Goal: Information Seeking & Learning: Find specific page/section

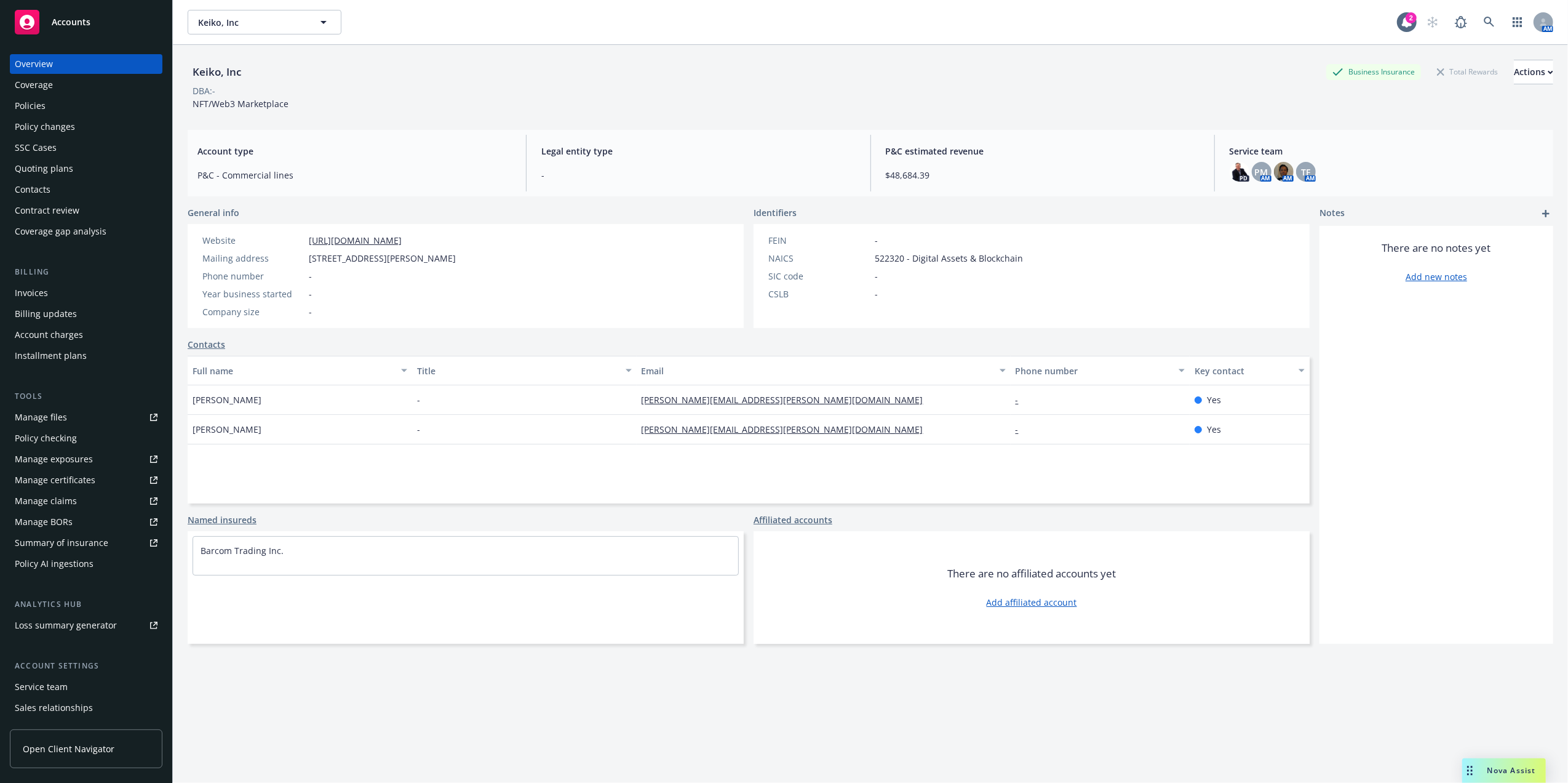
click at [35, 100] on div "Policies" at bounding box center [30, 105] width 31 height 20
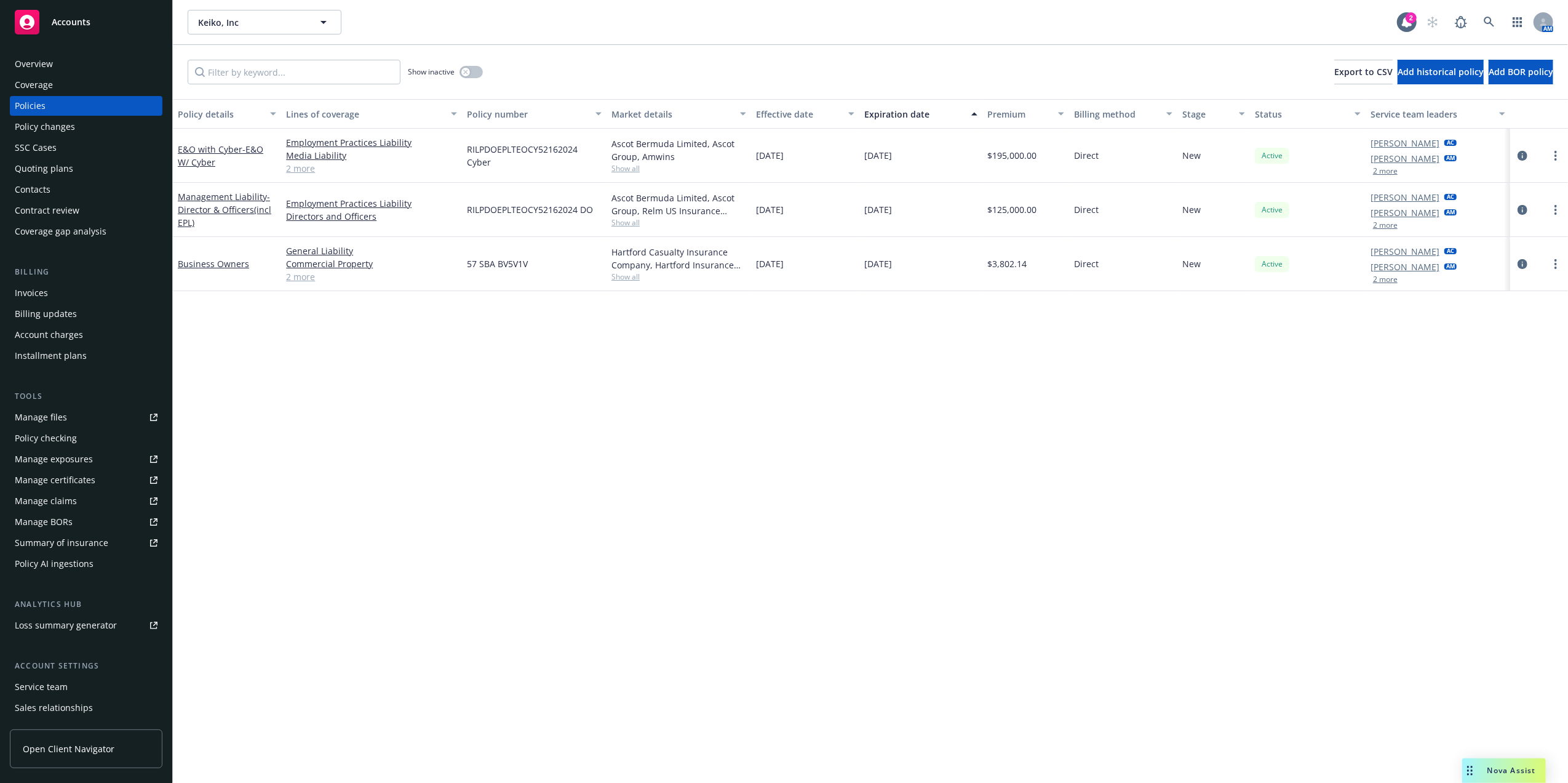
click at [28, 58] on div "Overview" at bounding box center [34, 63] width 38 height 20
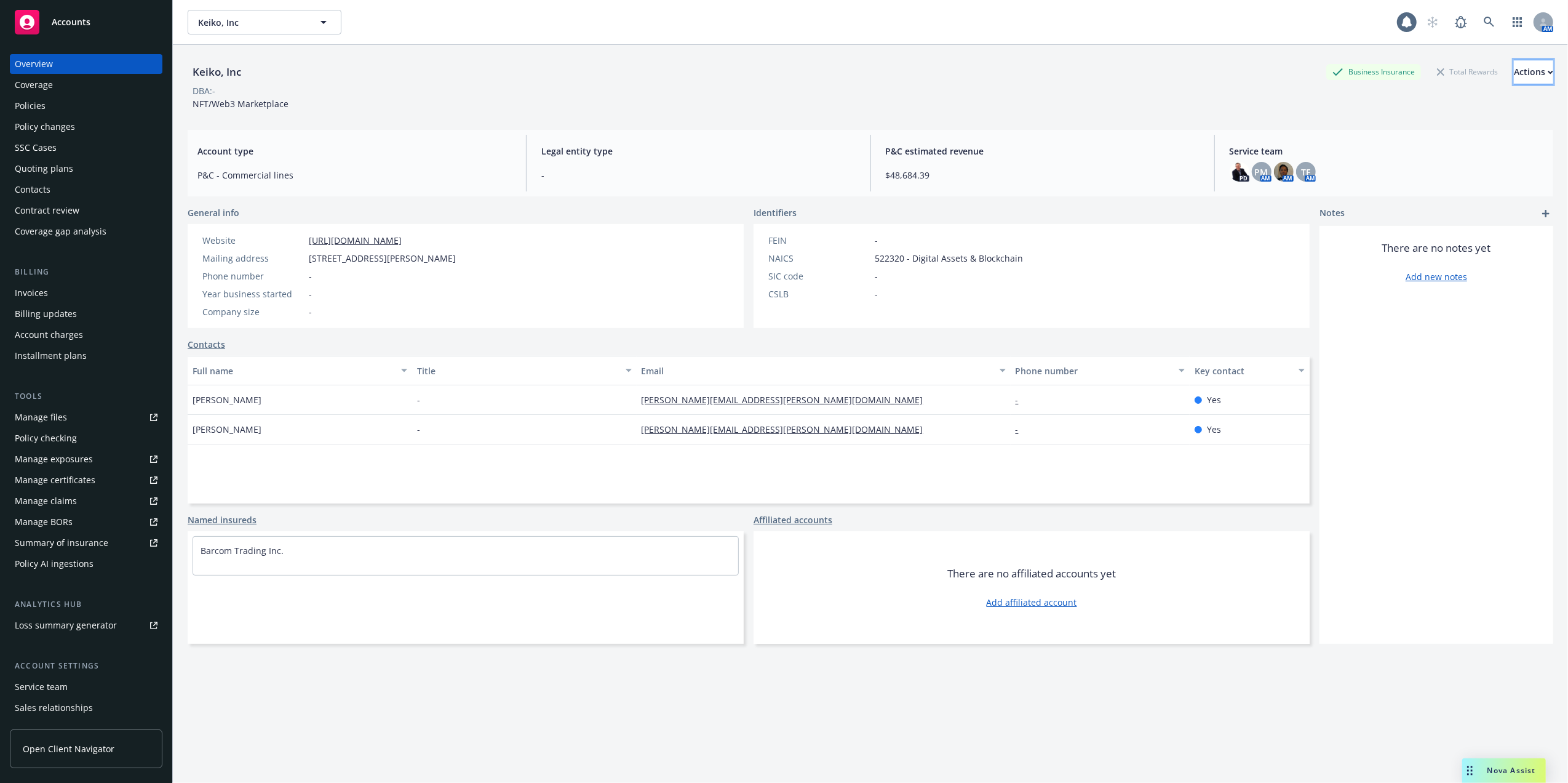
click at [1516, 75] on div "Actions" at bounding box center [1534, 72] width 39 height 23
click at [1230, 101] on div "Keiko, Inc Business Insurance Total Rewards Actions Actions Edit account summar…" at bounding box center [871, 85] width 1366 height 50
click at [1514, 60] on button "Actions" at bounding box center [1534, 72] width 39 height 24
click at [1393, 302] on link "EPI (28)" at bounding box center [1452, 305] width 202 height 24
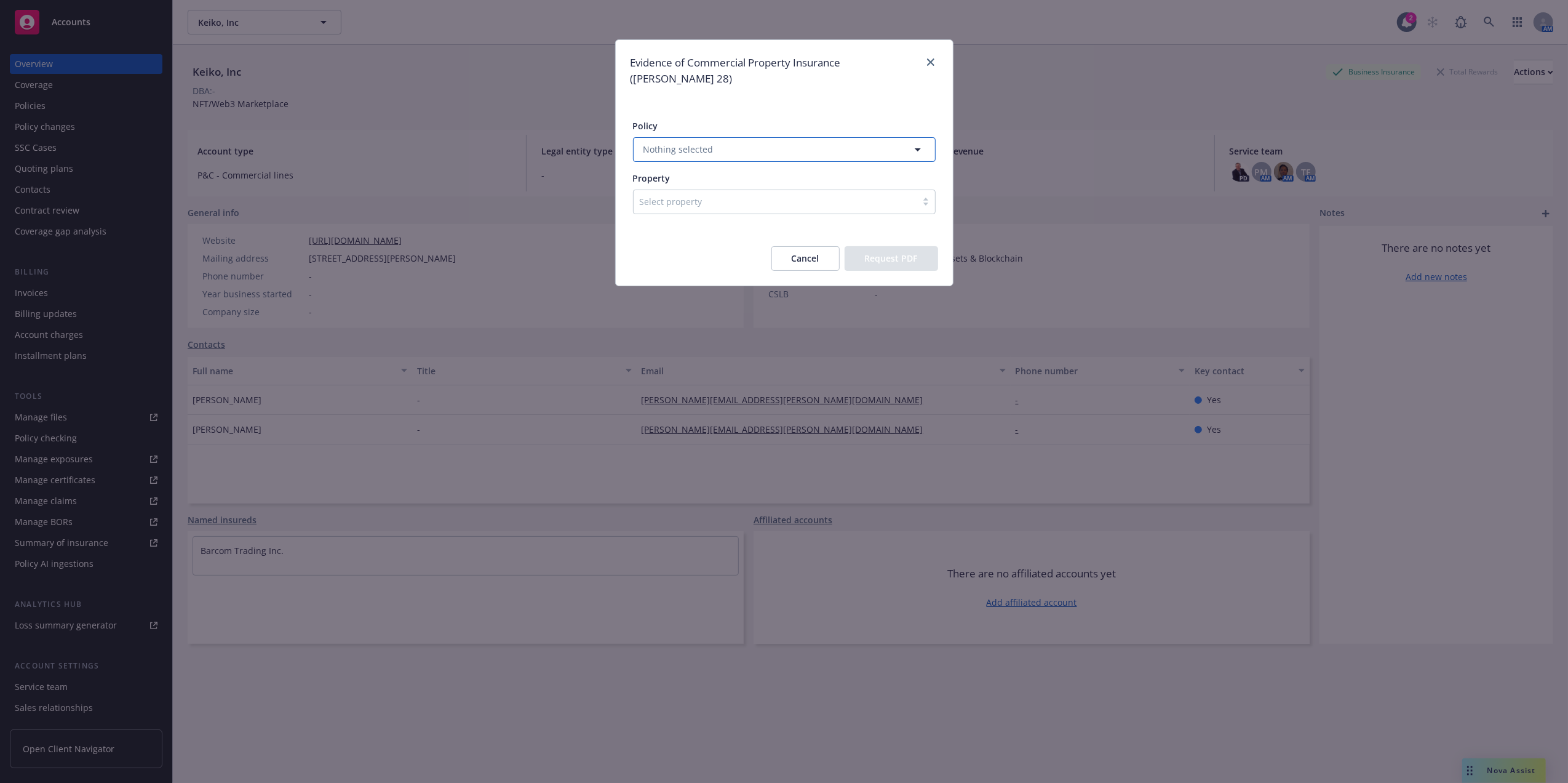
click at [789, 143] on button "Nothing selected" at bounding box center [784, 149] width 302 height 24
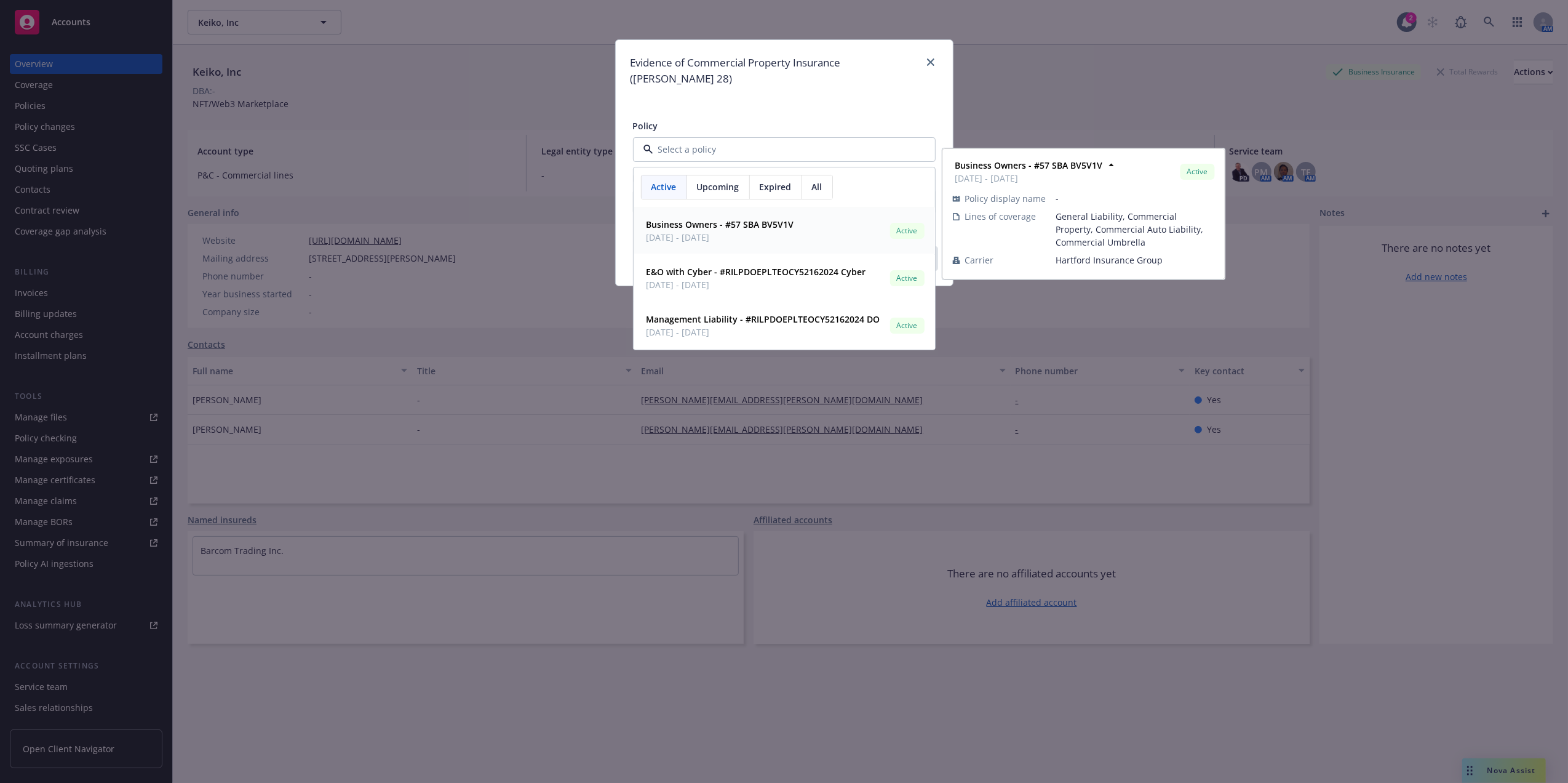
click at [719, 219] on strong "Business Owners - #57 SBA BV5V1V" at bounding box center [720, 224] width 148 height 12
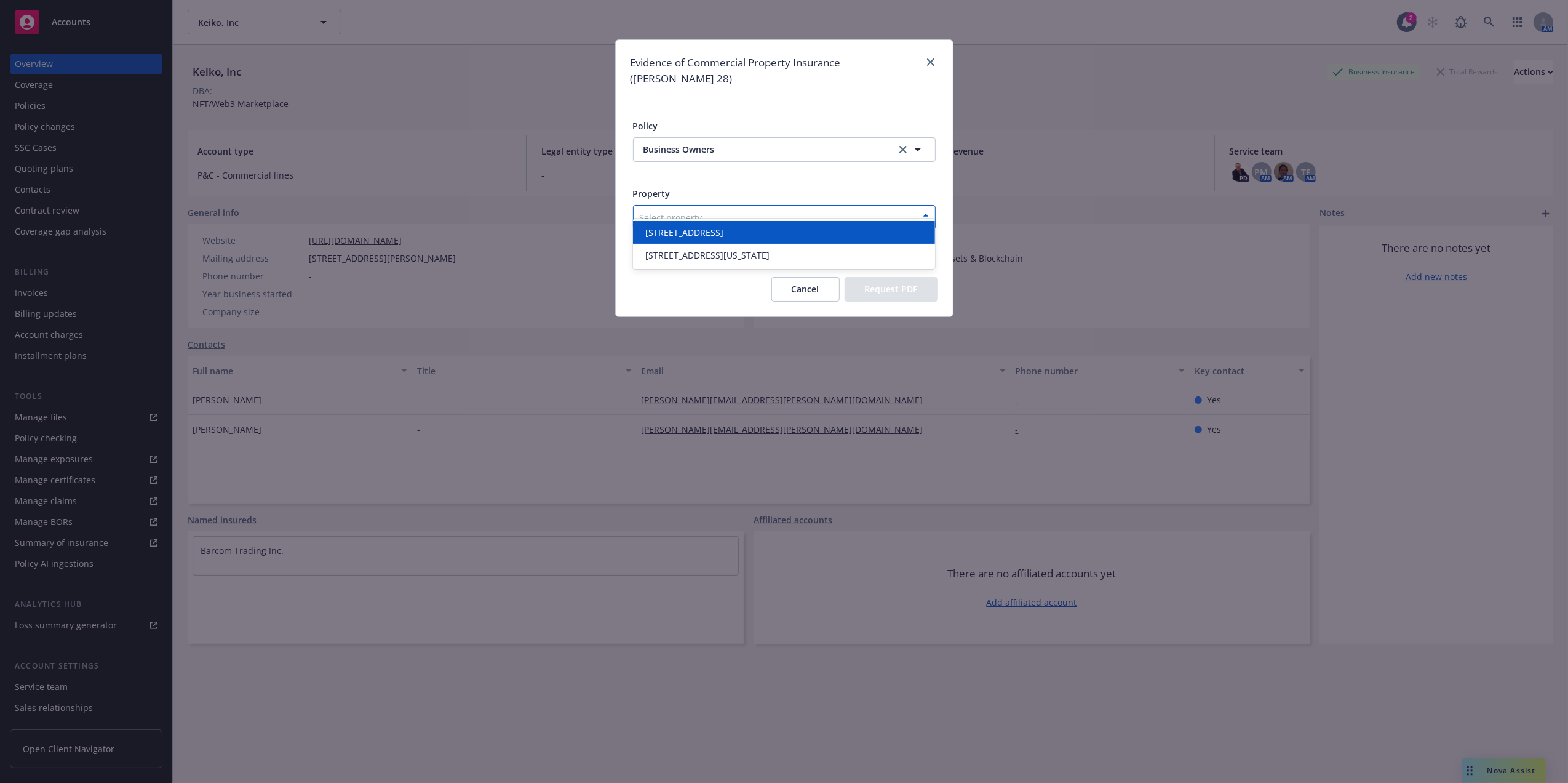
click at [717, 209] on div "Select property" at bounding box center [775, 217] width 283 height 20
drag, startPoint x: 713, startPoint y: 235, endPoint x: 721, endPoint y: 233, distance: 8.2
click at [715, 233] on span "[STREET_ADDRESS]" at bounding box center [685, 233] width 78 height 13
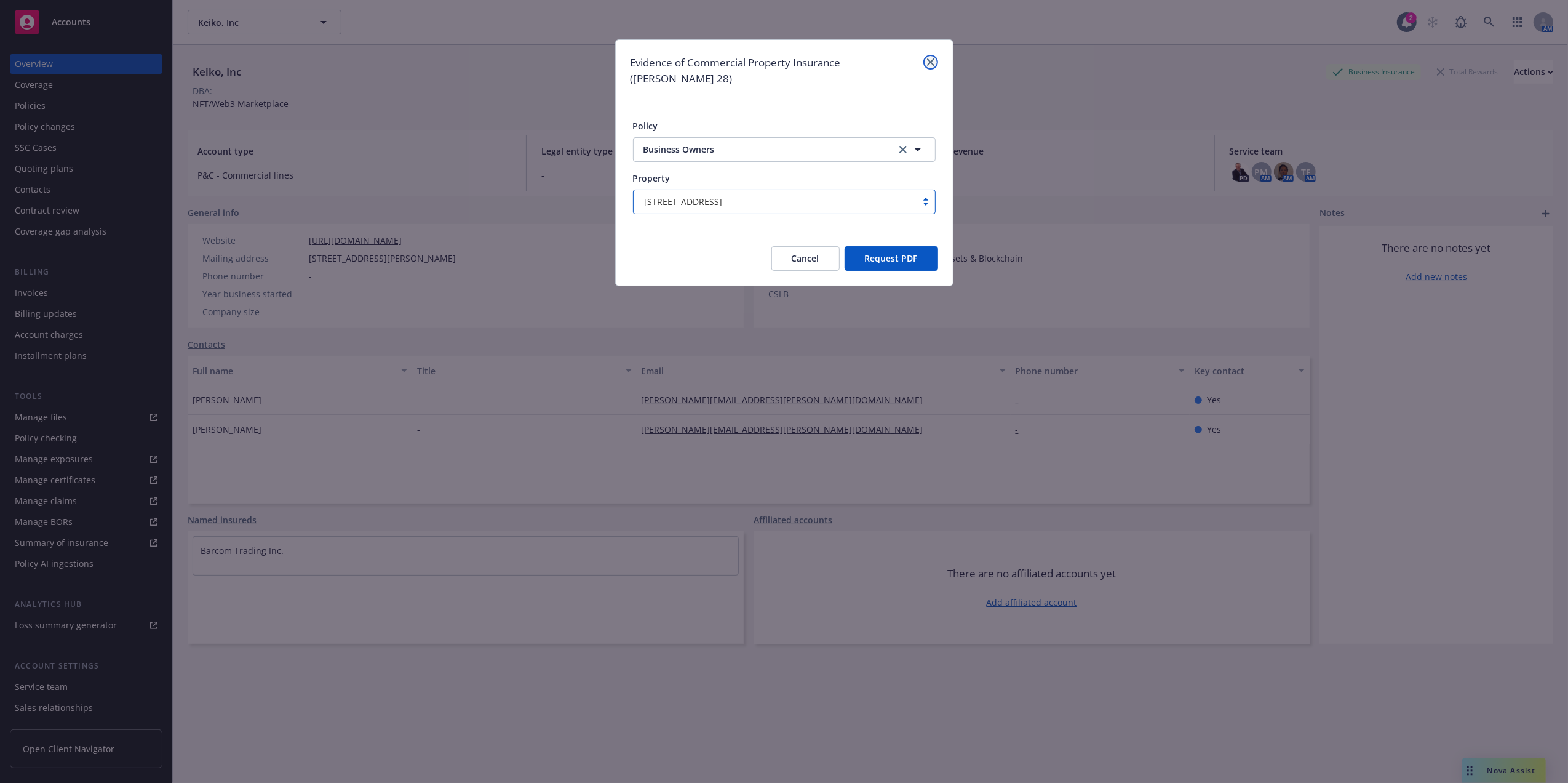
click at [928, 66] on link "close" at bounding box center [931, 62] width 15 height 15
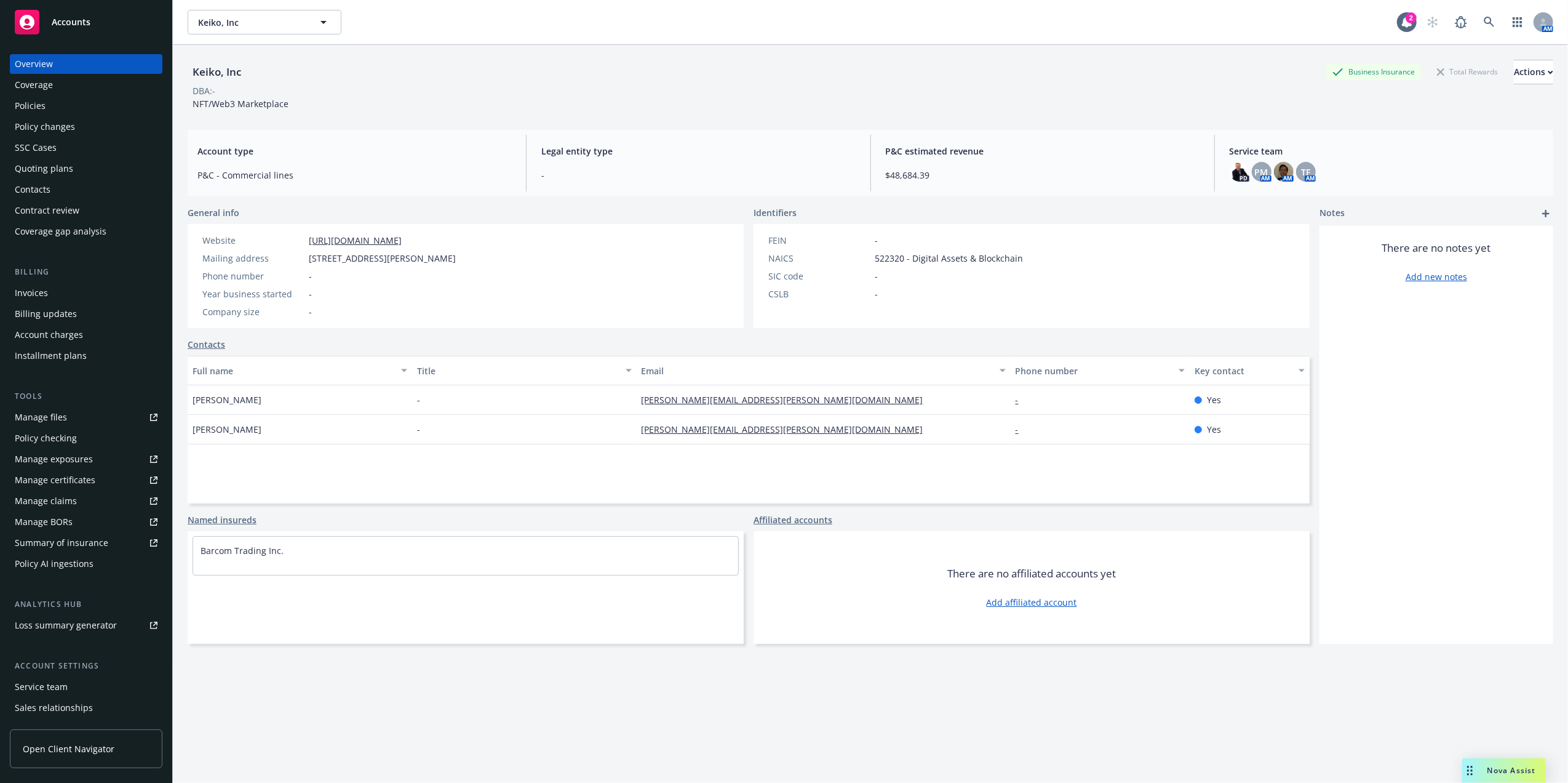
click at [59, 471] on div "Manage certificates" at bounding box center [55, 479] width 81 height 20
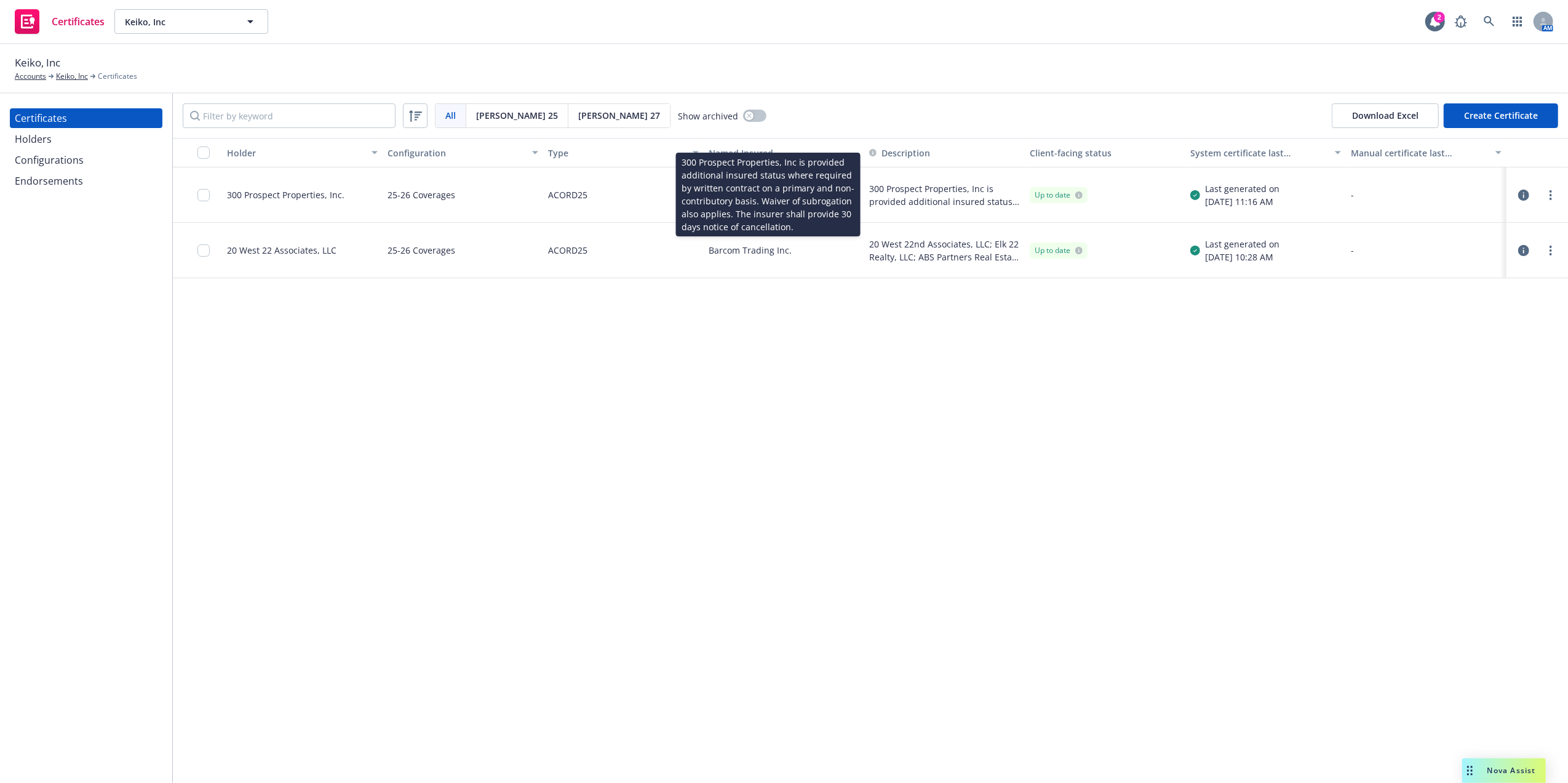
click at [955, 197] on span "300 Prospect Properties, Inc is provided additional insured status where requir…" at bounding box center [945, 196] width 151 height 26
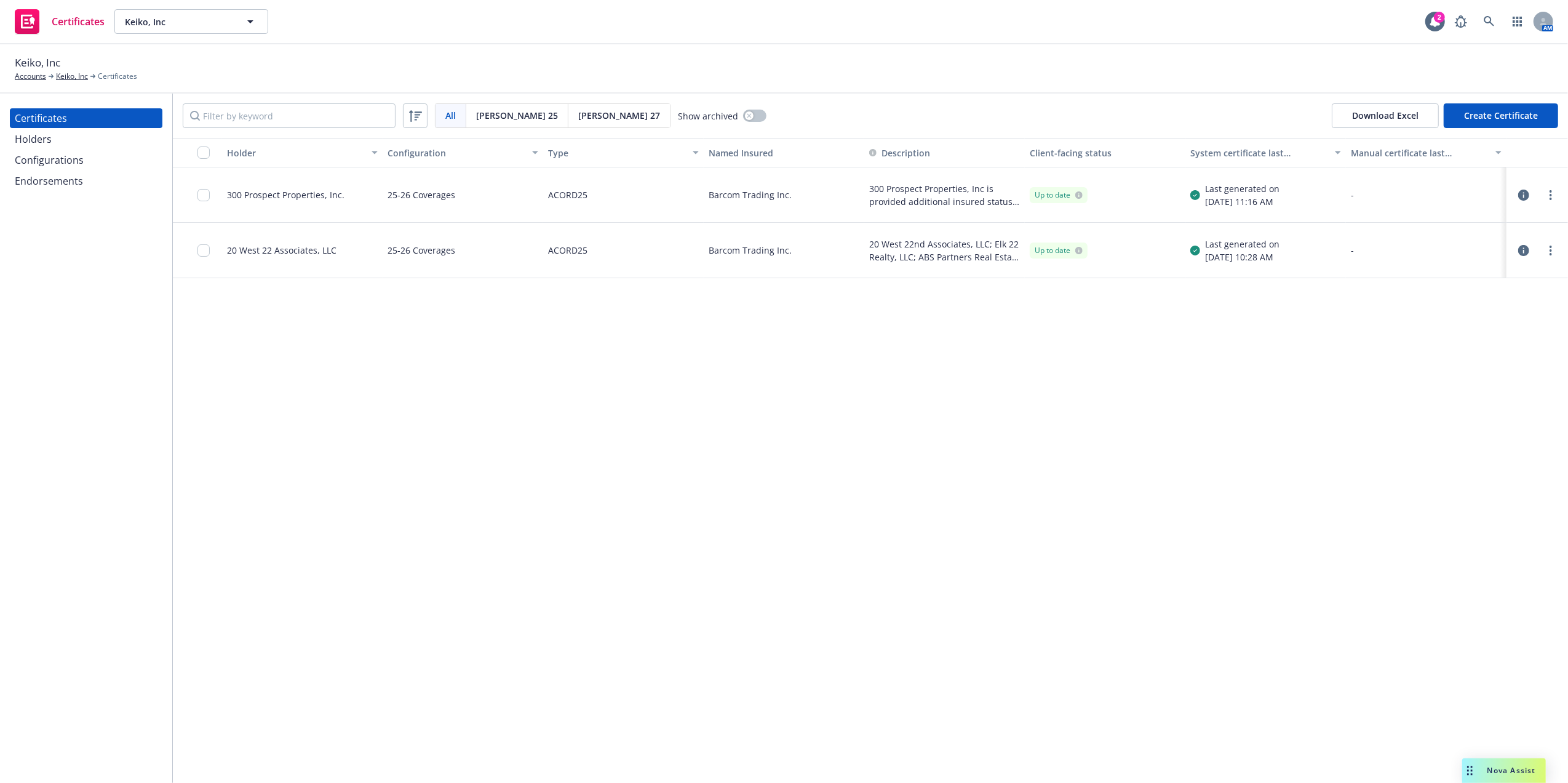
click at [102, 146] on div "Holders" at bounding box center [86, 139] width 142 height 20
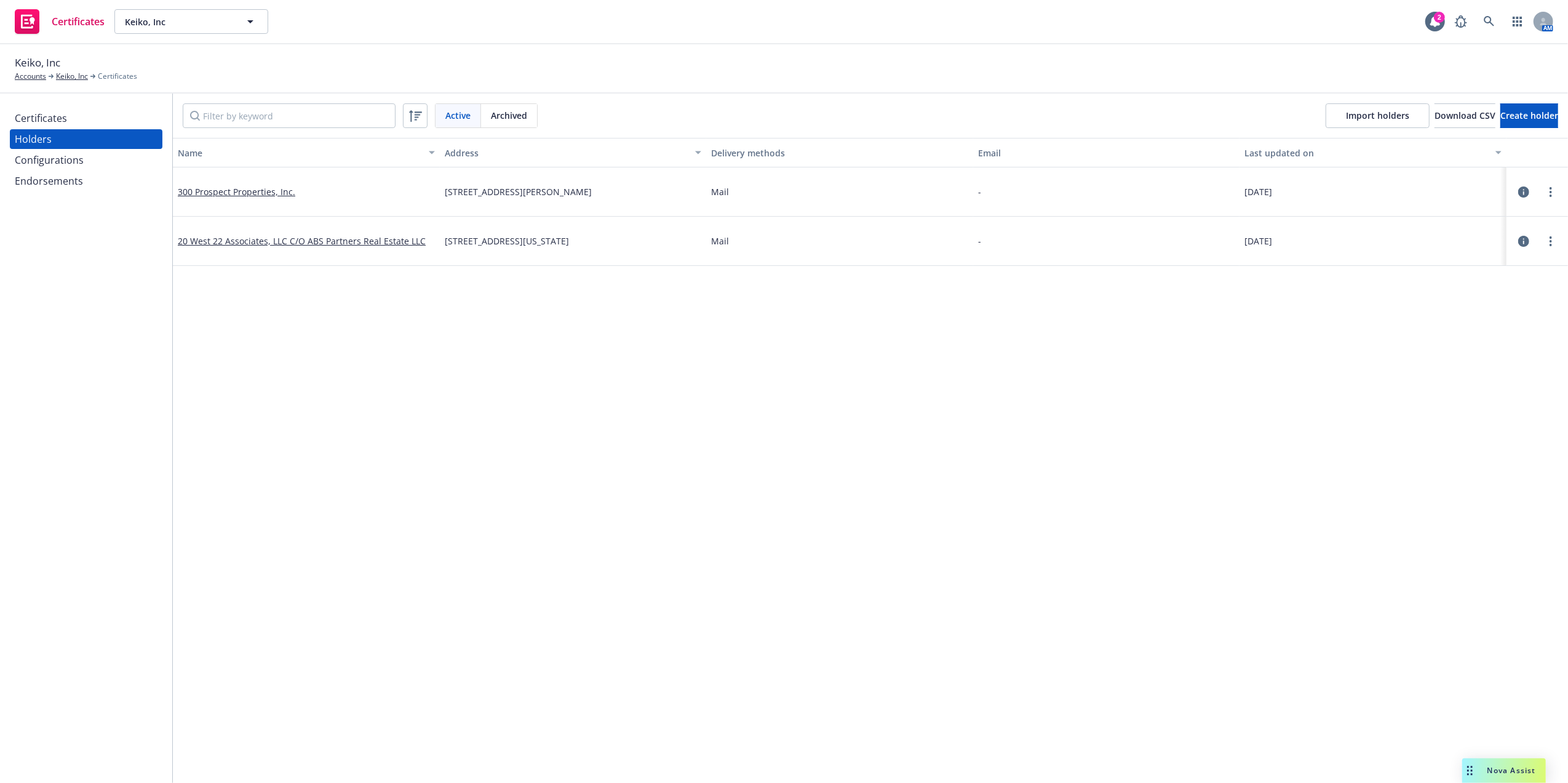
click at [505, 191] on span "[STREET_ADDRESS][PERSON_NAME]" at bounding box center [518, 192] width 147 height 13
drag, startPoint x: 304, startPoint y: 196, endPoint x: 175, endPoint y: 195, distance: 129.0
click at [175, 195] on div "300 Prospect Properties, Inc." at bounding box center [306, 192] width 267 height 49
copy link "300 Prospect Properties, Inc."
click at [543, 184] on div "[STREET_ADDRESS][PERSON_NAME]" at bounding box center [573, 192] width 267 height 49
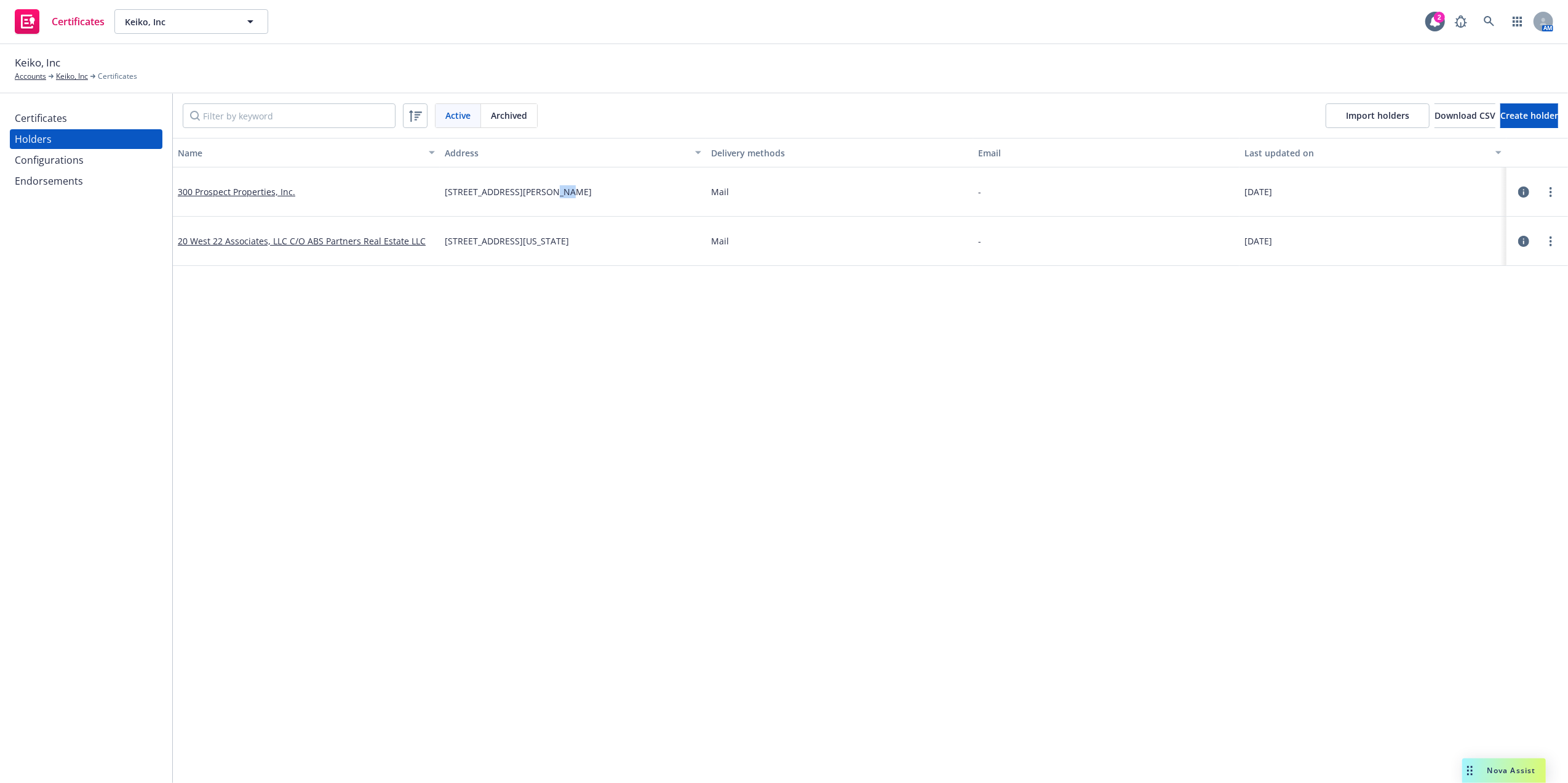
click at [543, 184] on div "[STREET_ADDRESS][PERSON_NAME]" at bounding box center [573, 192] width 267 height 49
click at [544, 184] on div "[STREET_ADDRESS][PERSON_NAME]" at bounding box center [573, 192] width 267 height 49
copy span "[STREET_ADDRESS][PERSON_NAME]"
drag, startPoint x: 315, startPoint y: 197, endPoint x: 179, endPoint y: 195, distance: 136.0
click at [179, 195] on div "300 Prospect Properties, Inc." at bounding box center [306, 192] width 267 height 49
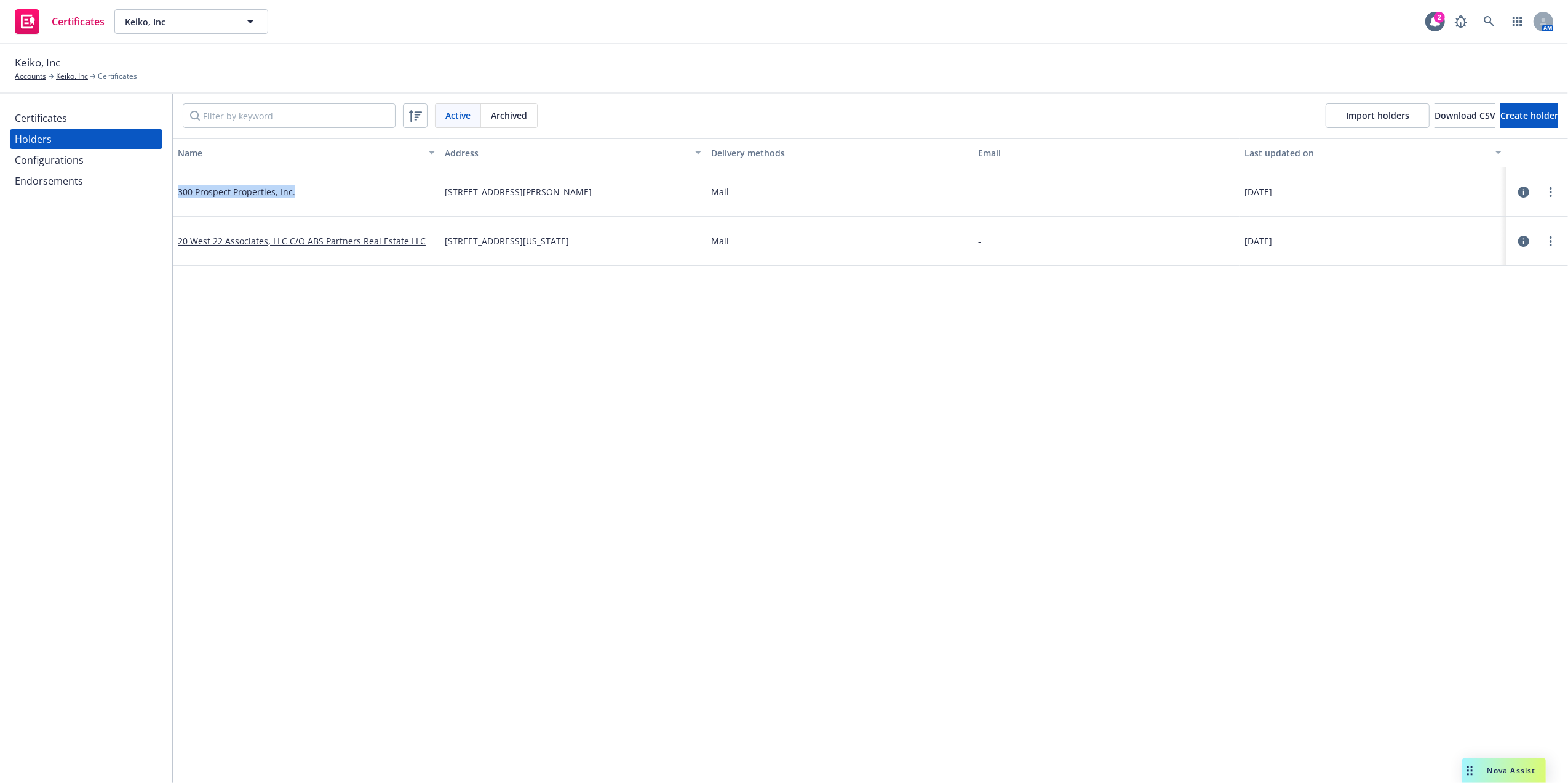
copy link "300 Prospect Properties, Inc."
click at [520, 197] on span "100 Bush Street, Suite 218, San Francisco, CA, 94104" at bounding box center [518, 192] width 147 height 13
drag, startPoint x: 438, startPoint y: 192, endPoint x: 547, endPoint y: 195, distance: 109.0
click at [547, 195] on div "100 Bush Street, Suite 218, San Francisco, CA, 94104" at bounding box center [573, 192] width 267 height 49
copy span "100 Bush Street, Suite 218"
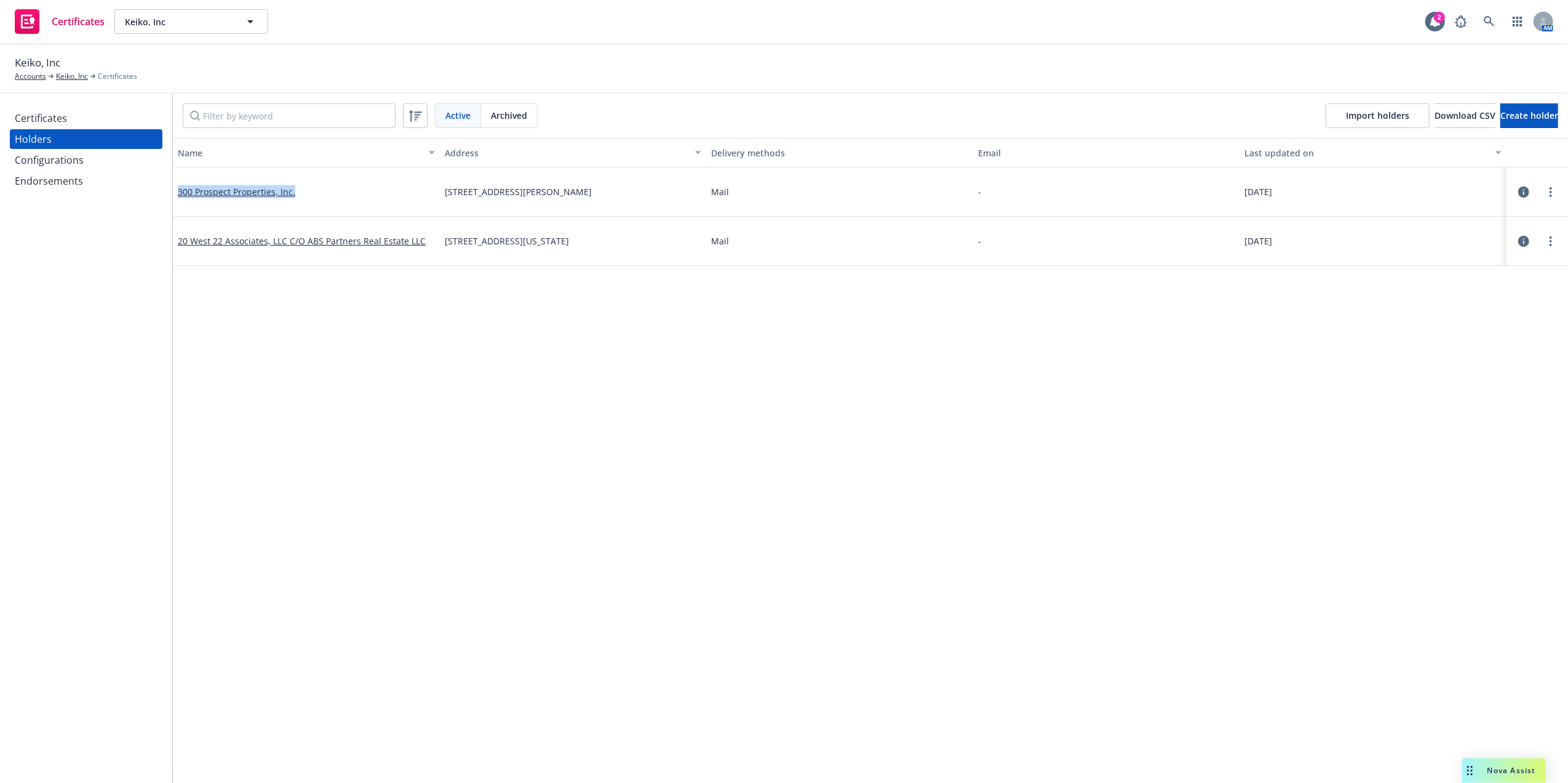
drag, startPoint x: 296, startPoint y: 196, endPoint x: 175, endPoint y: 199, distance: 121.0
click at [175, 199] on div "300 Prospect Properties, Inc." at bounding box center [306, 192] width 267 height 49
copy link "300 Prospect Properties, Inc."
click at [57, 123] on div "Certificates" at bounding box center [41, 117] width 52 height 20
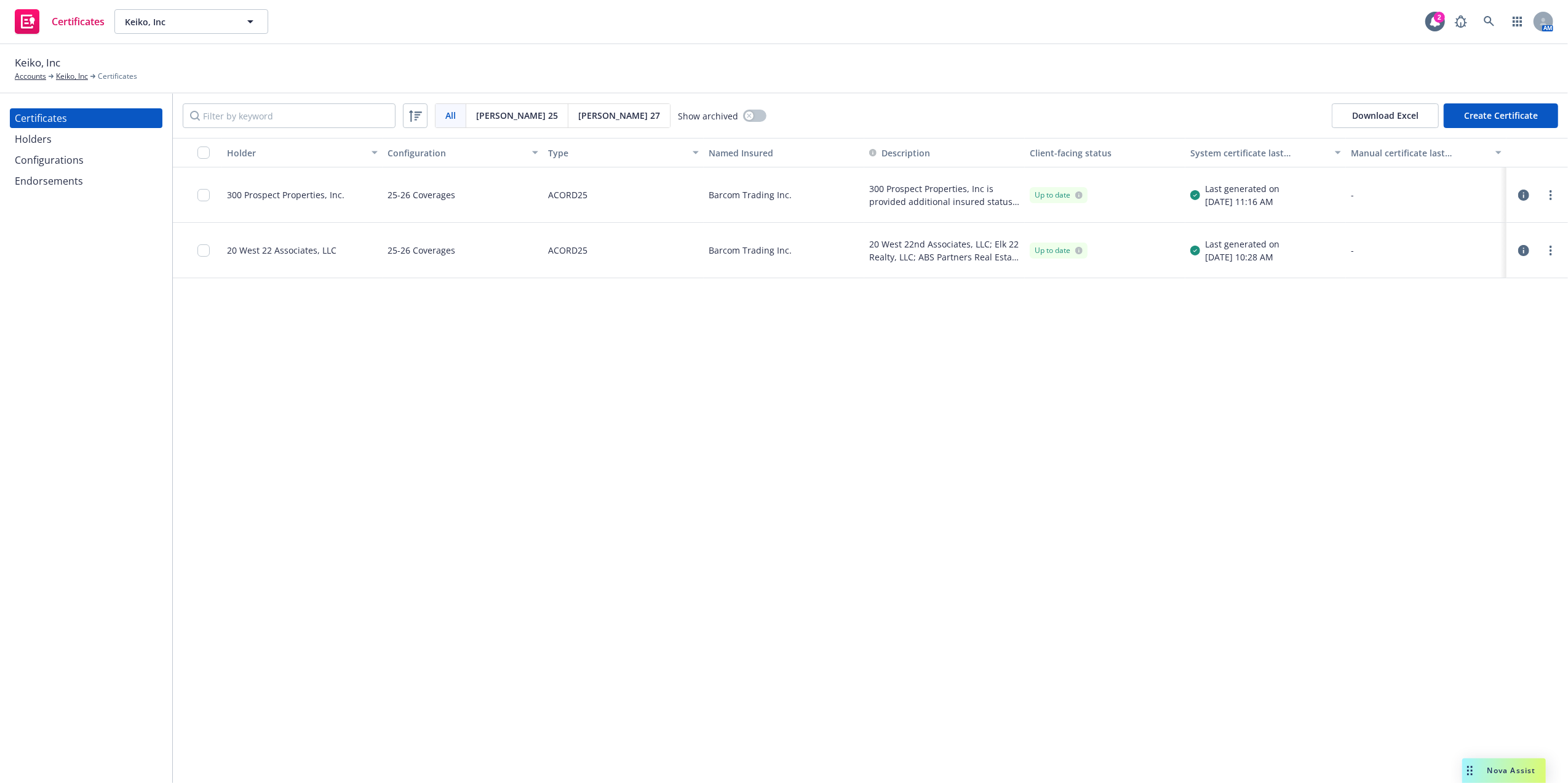
click at [56, 139] on div "Holders" at bounding box center [86, 139] width 142 height 20
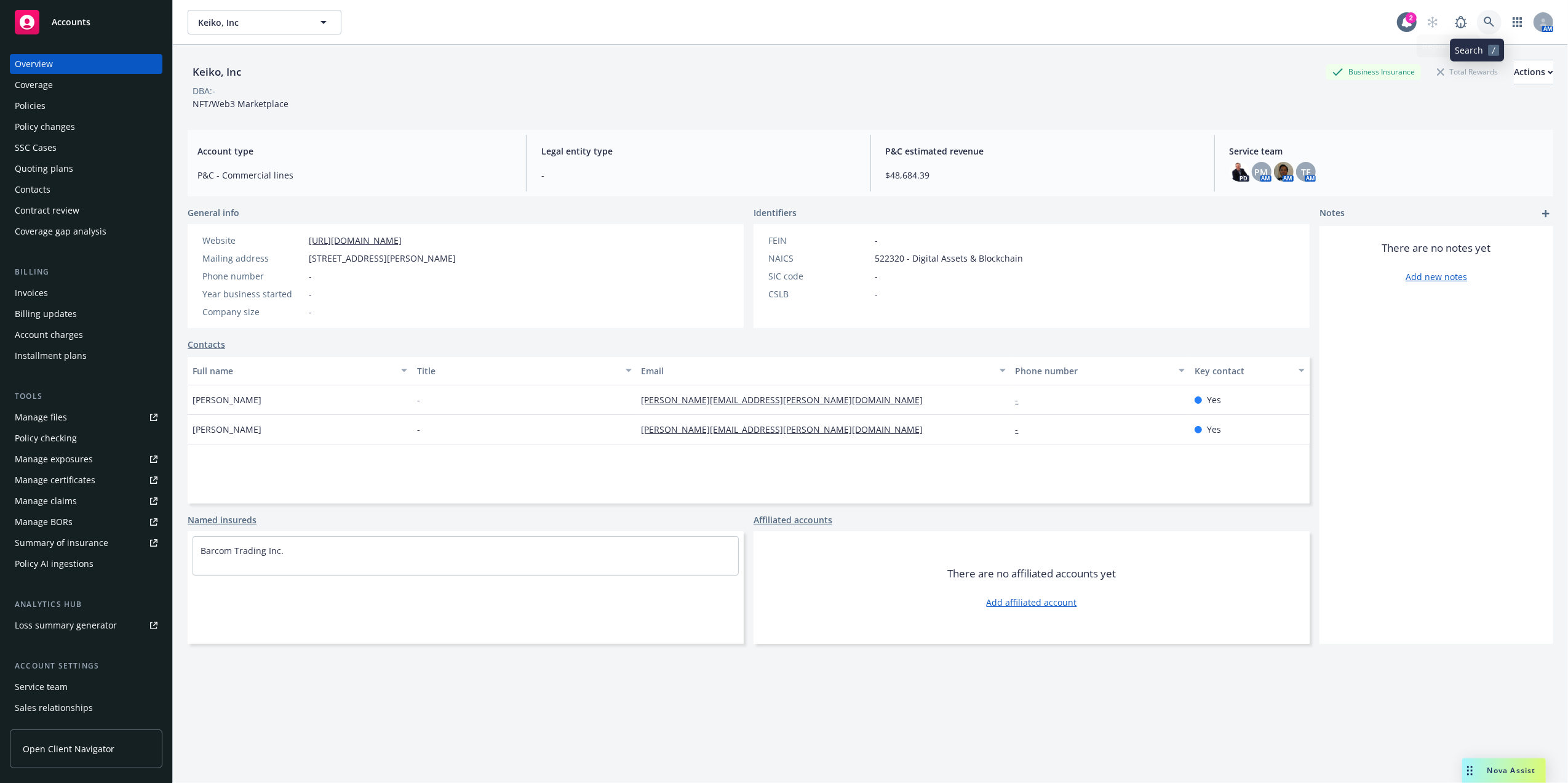
click at [1484, 20] on icon at bounding box center [1490, 22] width 11 height 11
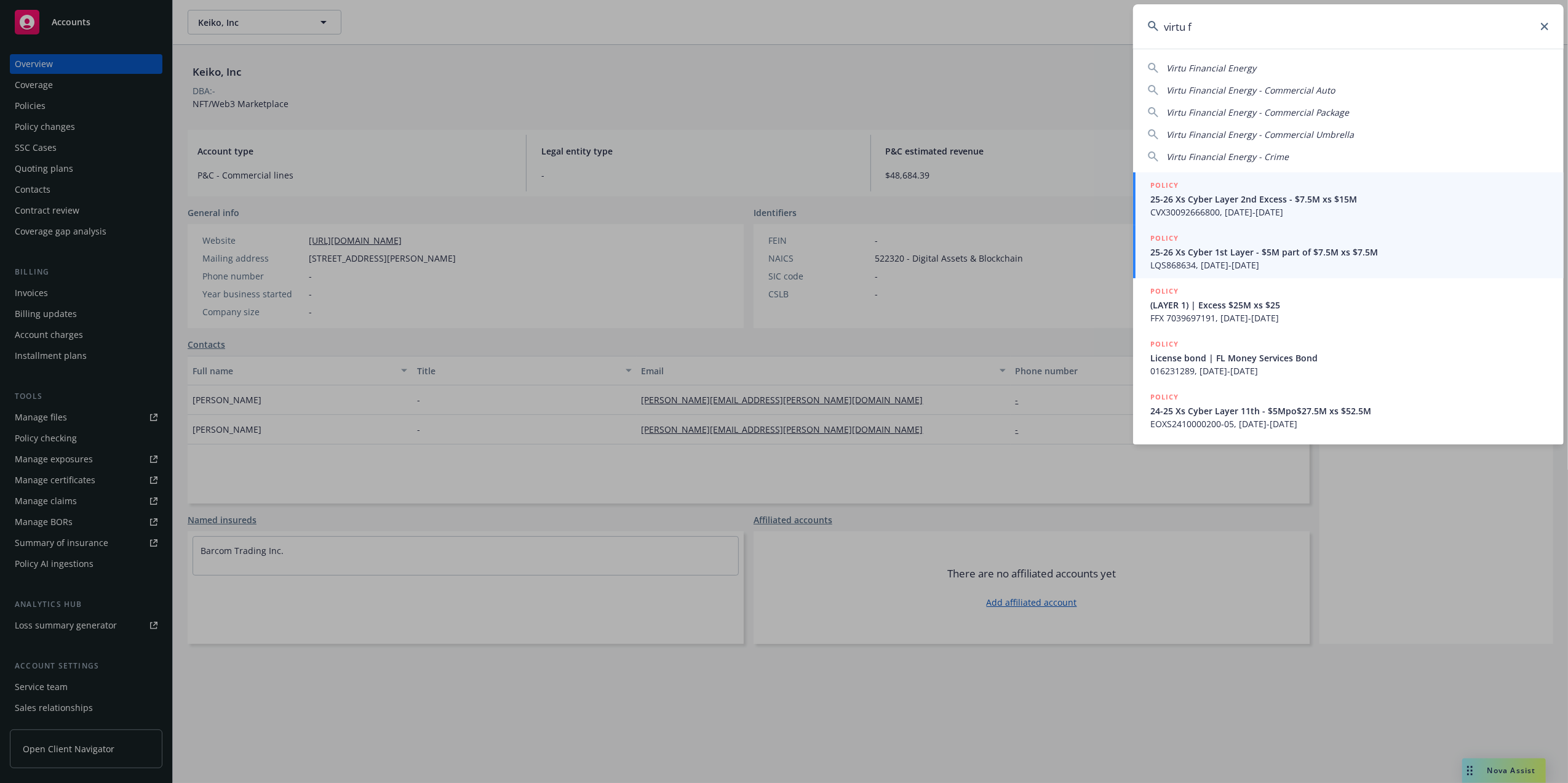
type input "virtu f"
click at [1210, 198] on span "25-26 Xs Cyber Layer 2nd Excess - $7.5M xs $15M" at bounding box center [1349, 199] width 398 height 13
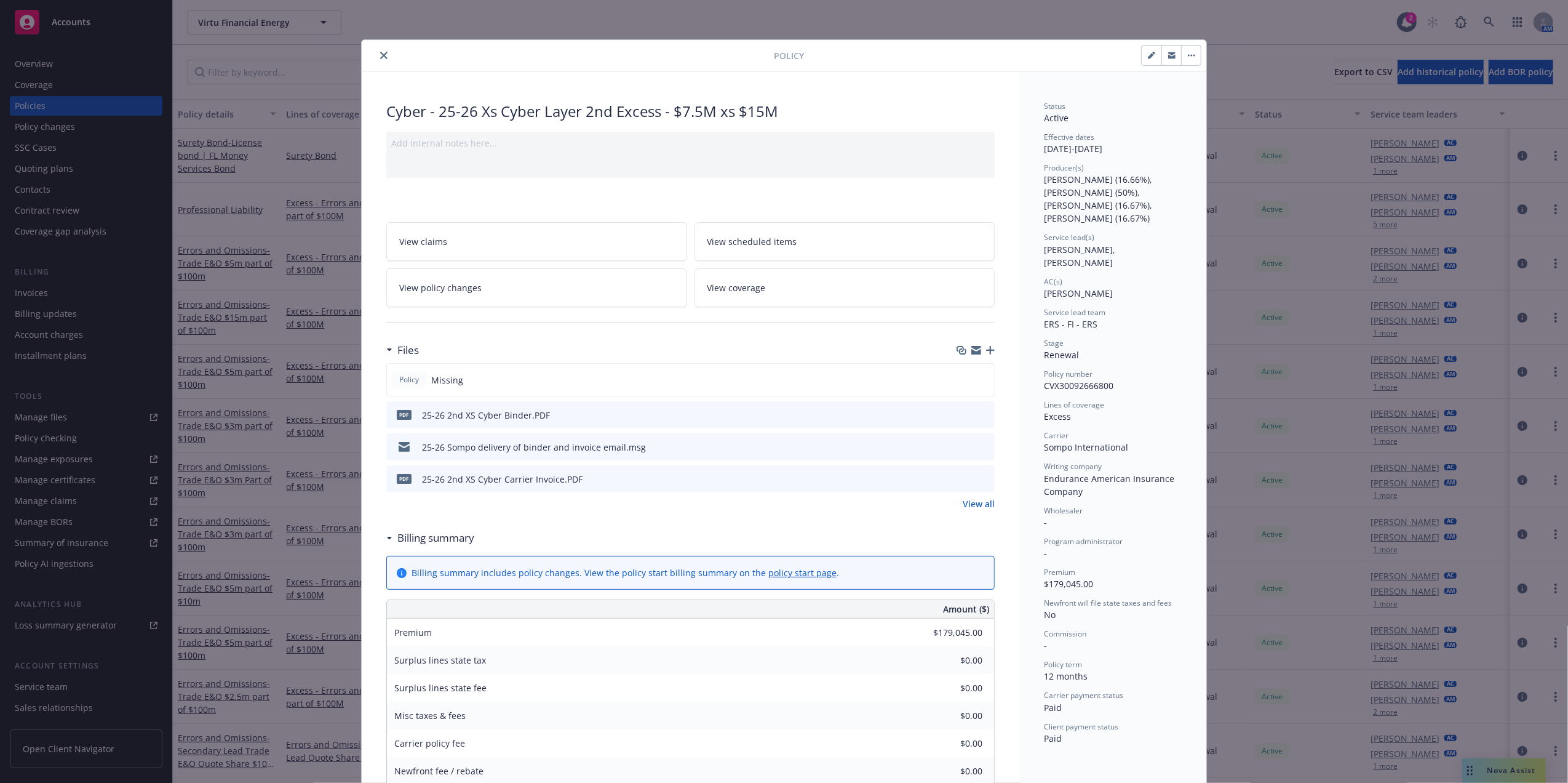
click at [382, 52] on button "close" at bounding box center [384, 56] width 15 height 15
click at [320, 72] on input "Filter by keyword..." at bounding box center [294, 72] width 213 height 24
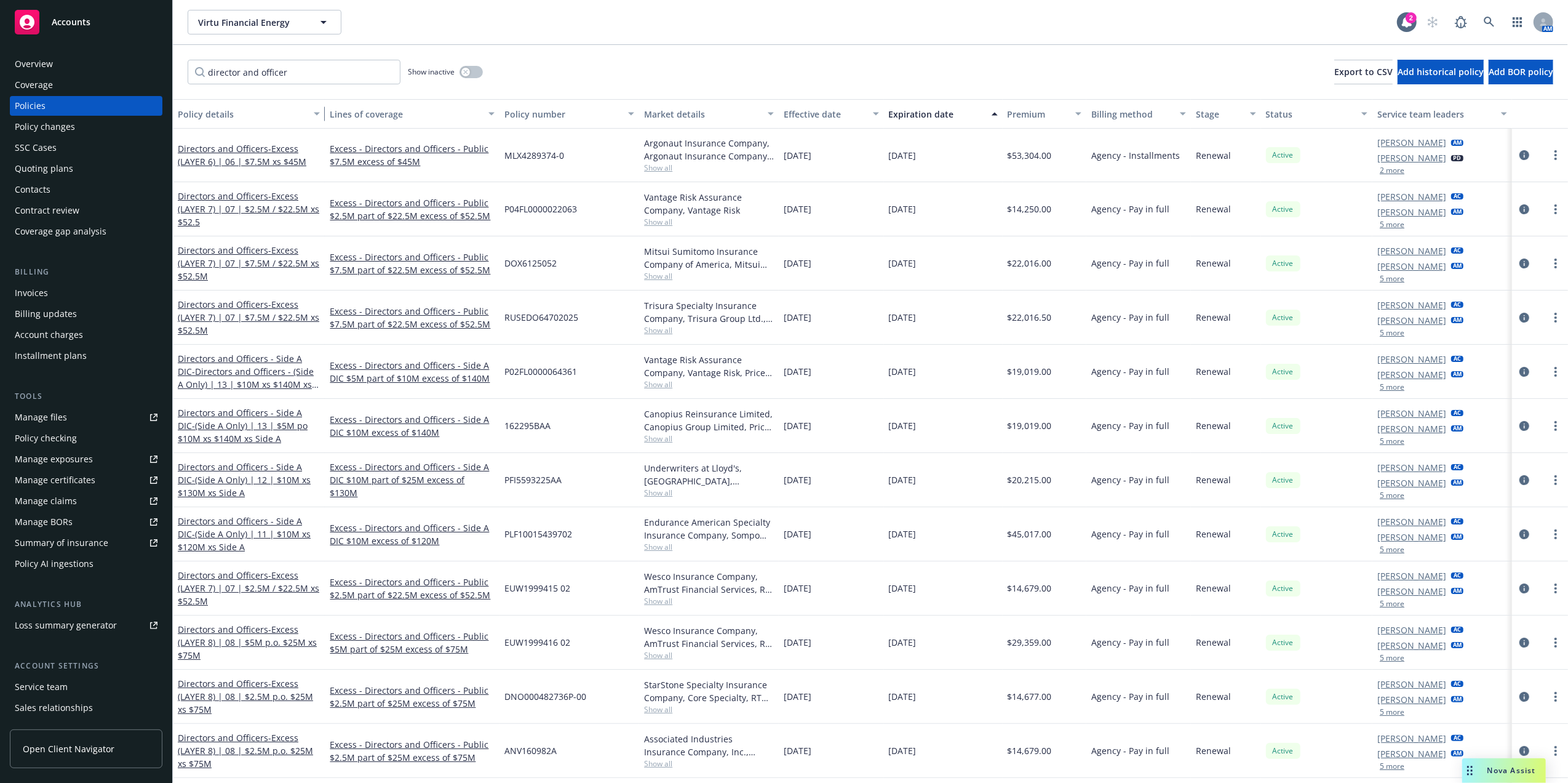
drag, startPoint x: 279, startPoint y: 117, endPoint x: 441, endPoint y: 114, distance: 162.0
click at [427, 114] on div "Policy details Lines of coverage Policy number Market details Effective date Ex…" at bounding box center [871, 114] width 1396 height 30
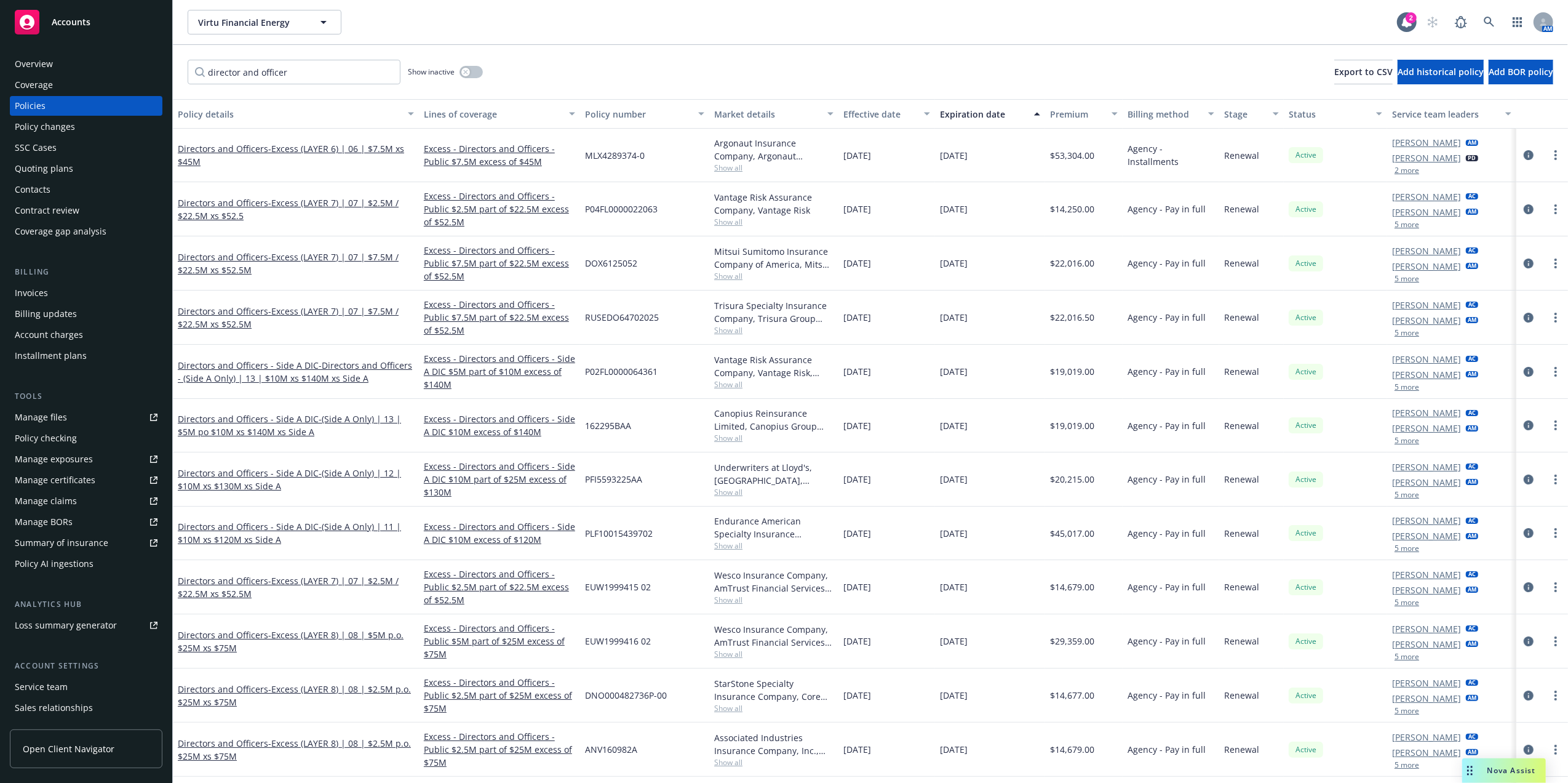
click at [262, 114] on div "Policy details" at bounding box center [288, 115] width 222 height 13
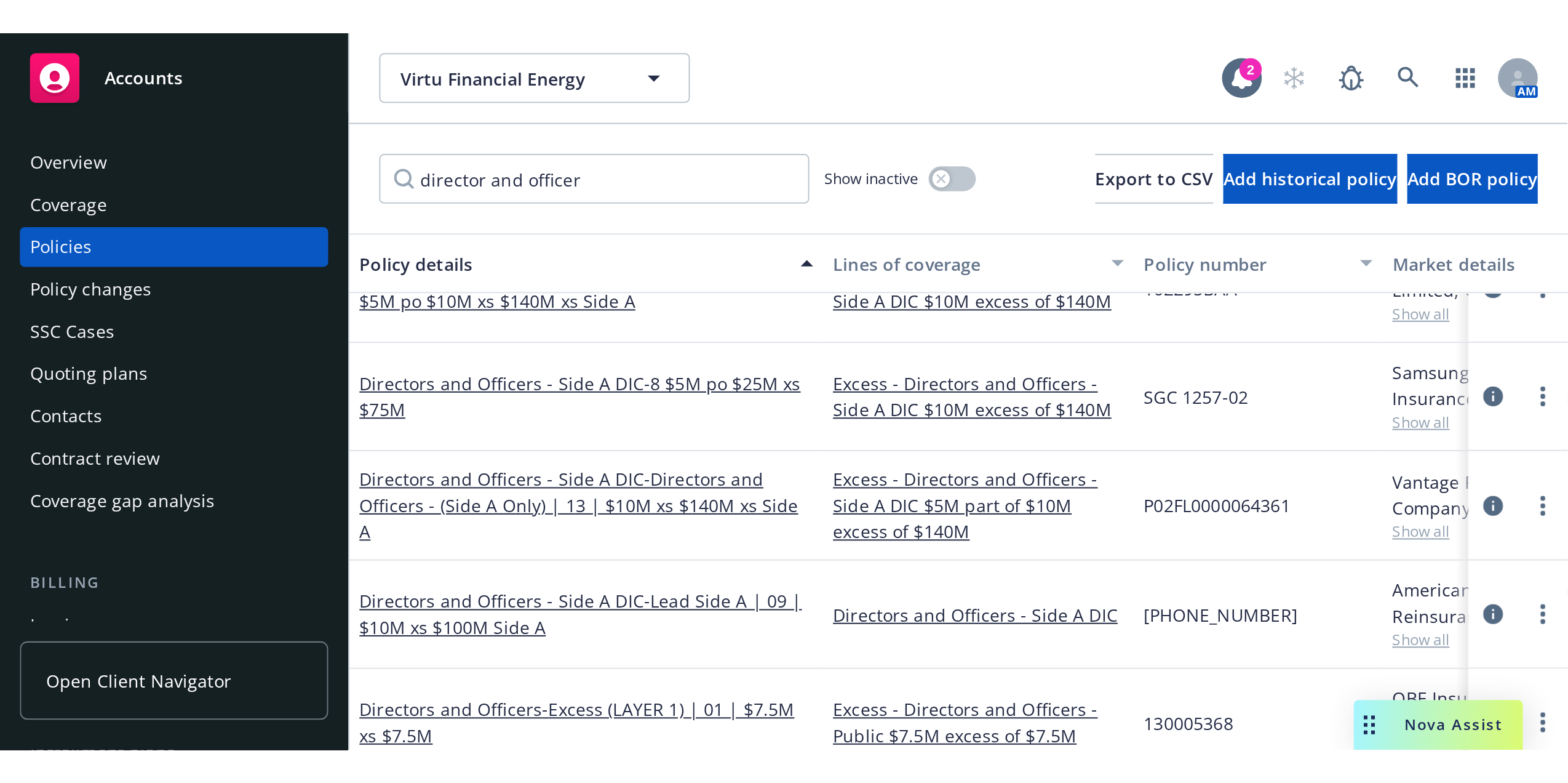
scroll to position [181, 0]
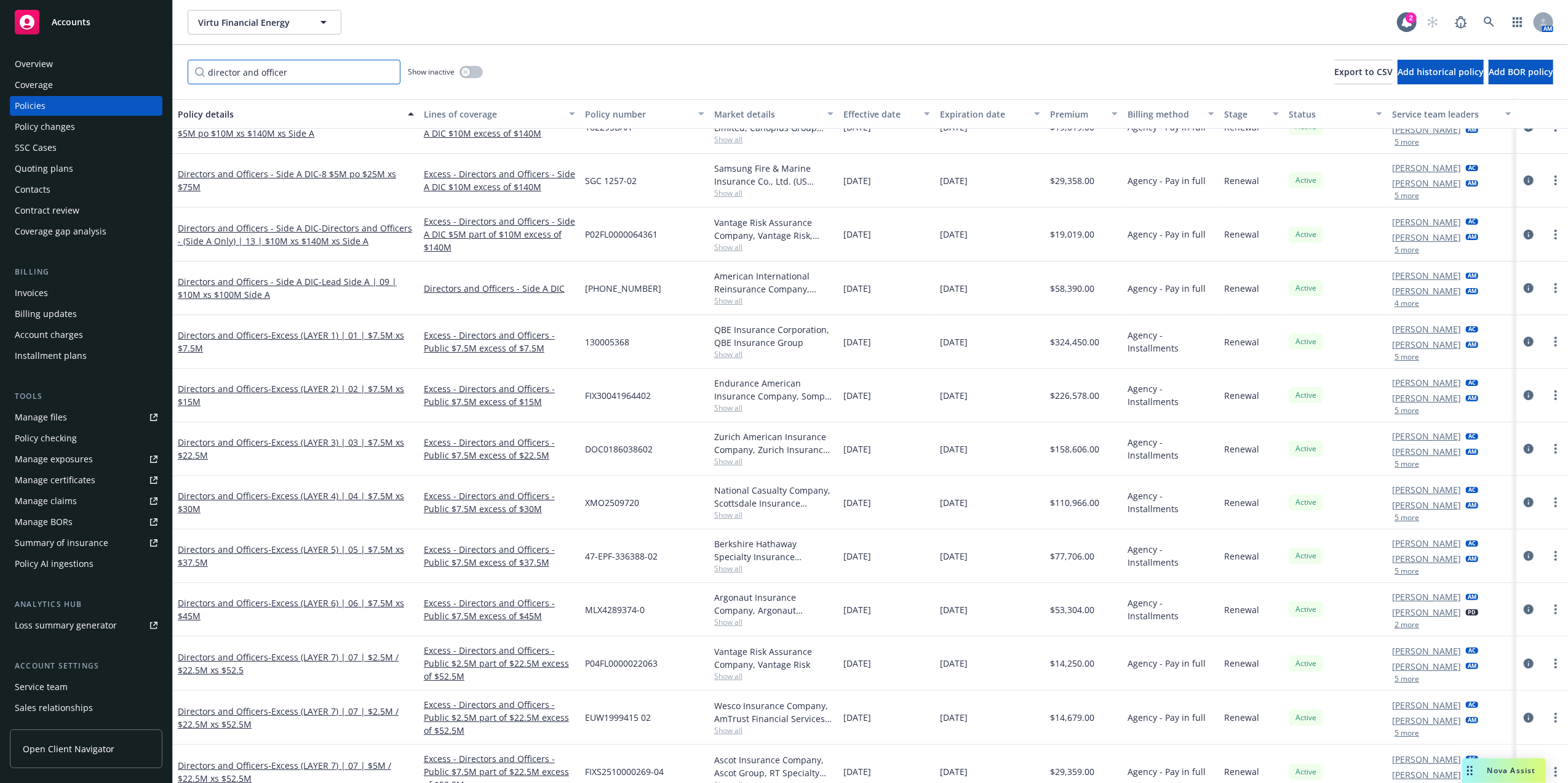
click at [317, 77] on input "director and officer" at bounding box center [294, 72] width 213 height 24
paste input "XMO2509720"
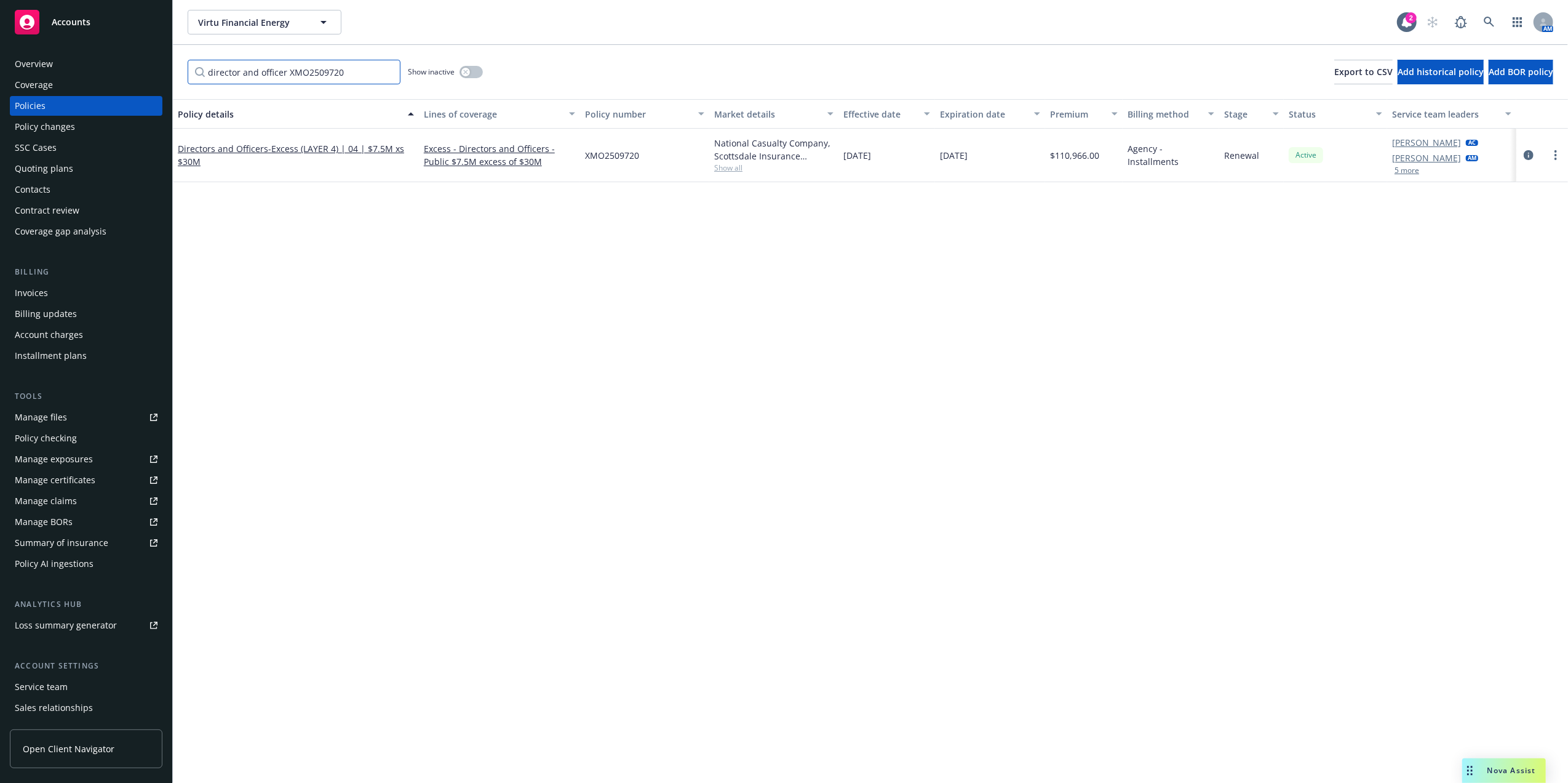
scroll to position [0, 0]
click at [358, 74] on input "director and officer XMO2509720" at bounding box center [294, 72] width 213 height 24
paste input "47-EPF-336388-02"
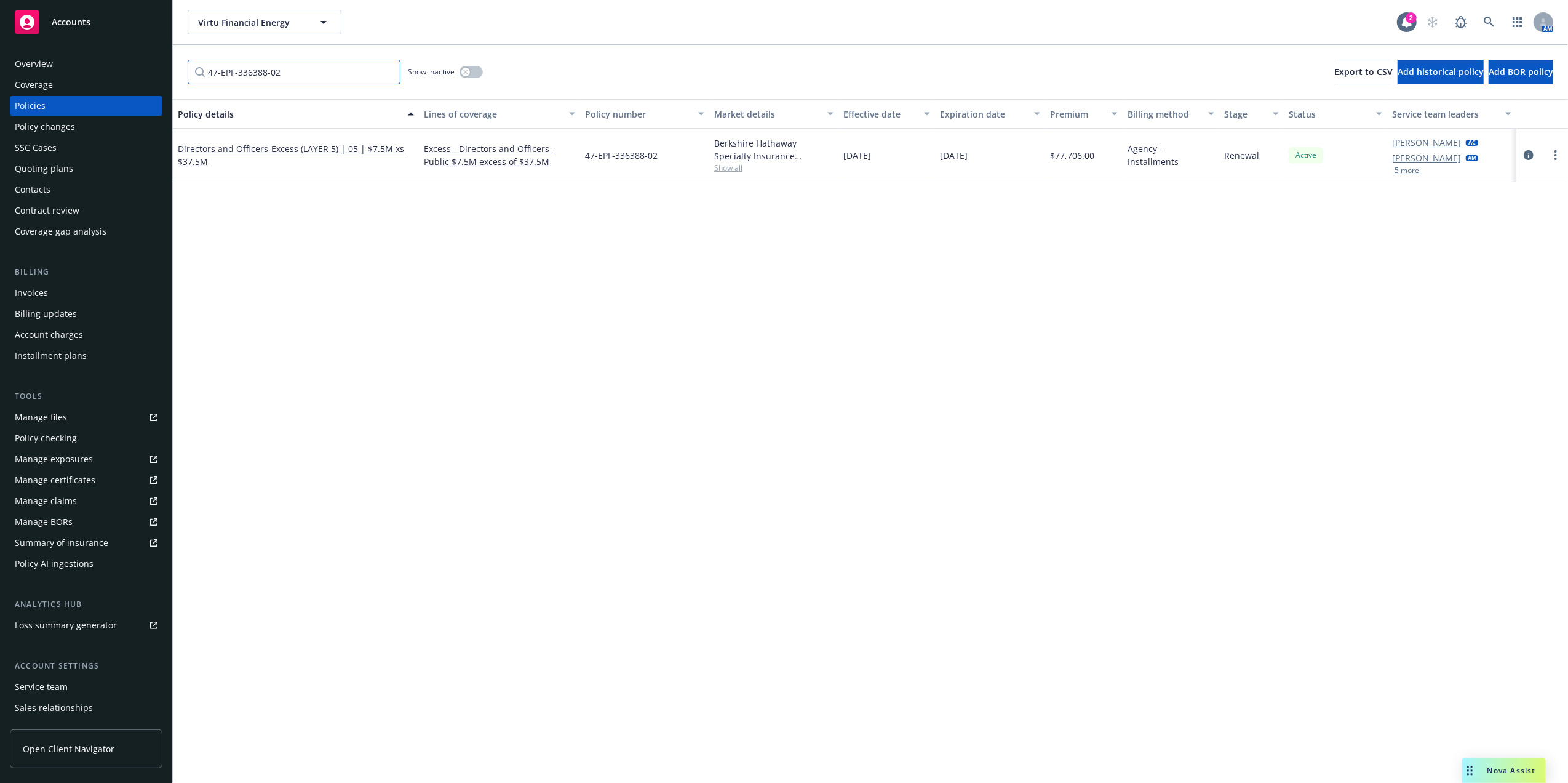
click at [297, 70] on input "47-EPF-336388-02" at bounding box center [294, 72] width 213 height 24
paste input "MLX4289374-0"
click at [318, 70] on input "MLX4289374-0" at bounding box center [294, 72] width 213 height 24
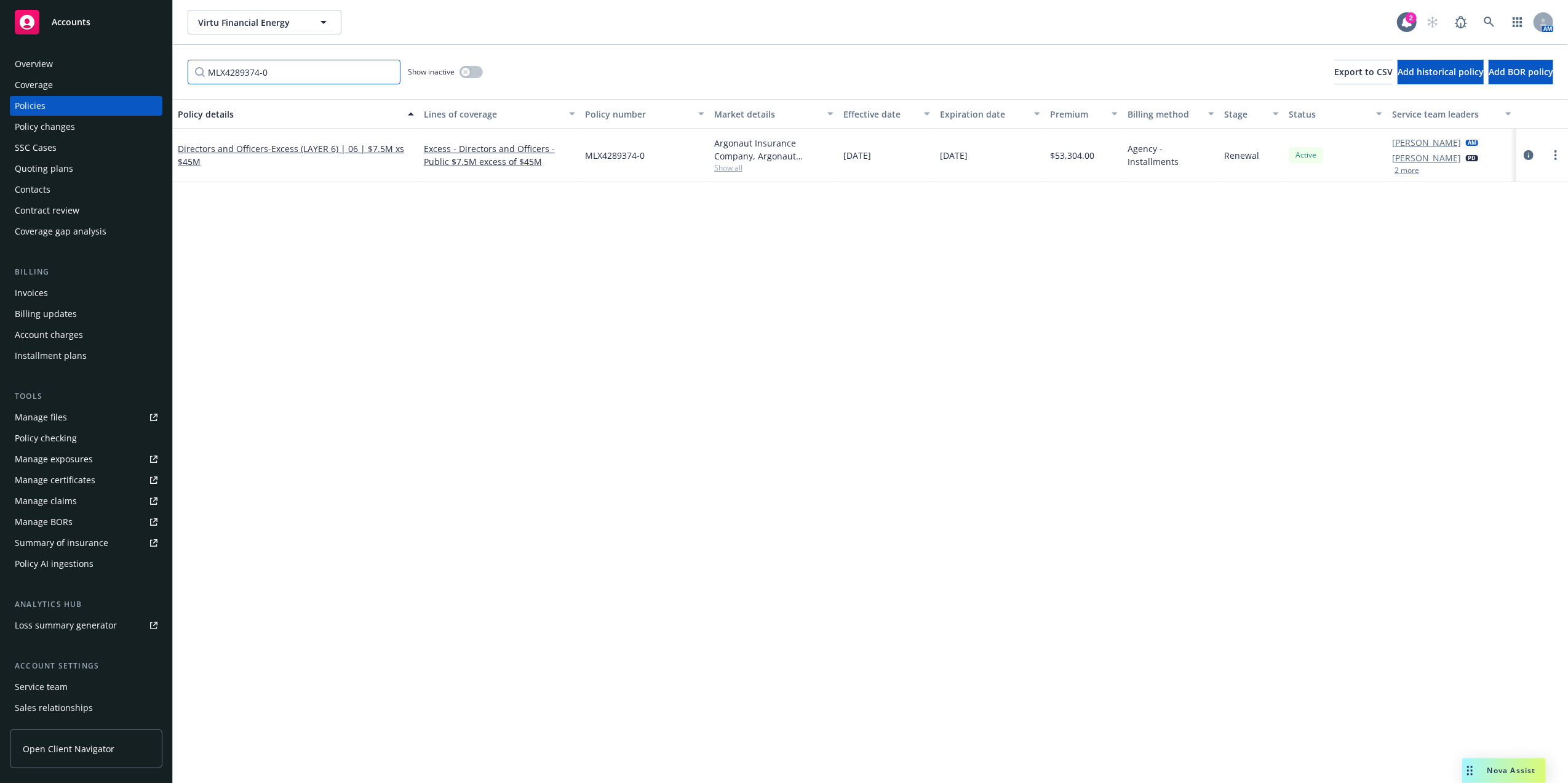
click at [318, 70] on input "MLX4289374-0" at bounding box center [294, 72] width 213 height 24
paste input "P04FL0000022063"
click at [328, 74] on input "P04FL0000022063" at bounding box center [294, 72] width 213 height 24
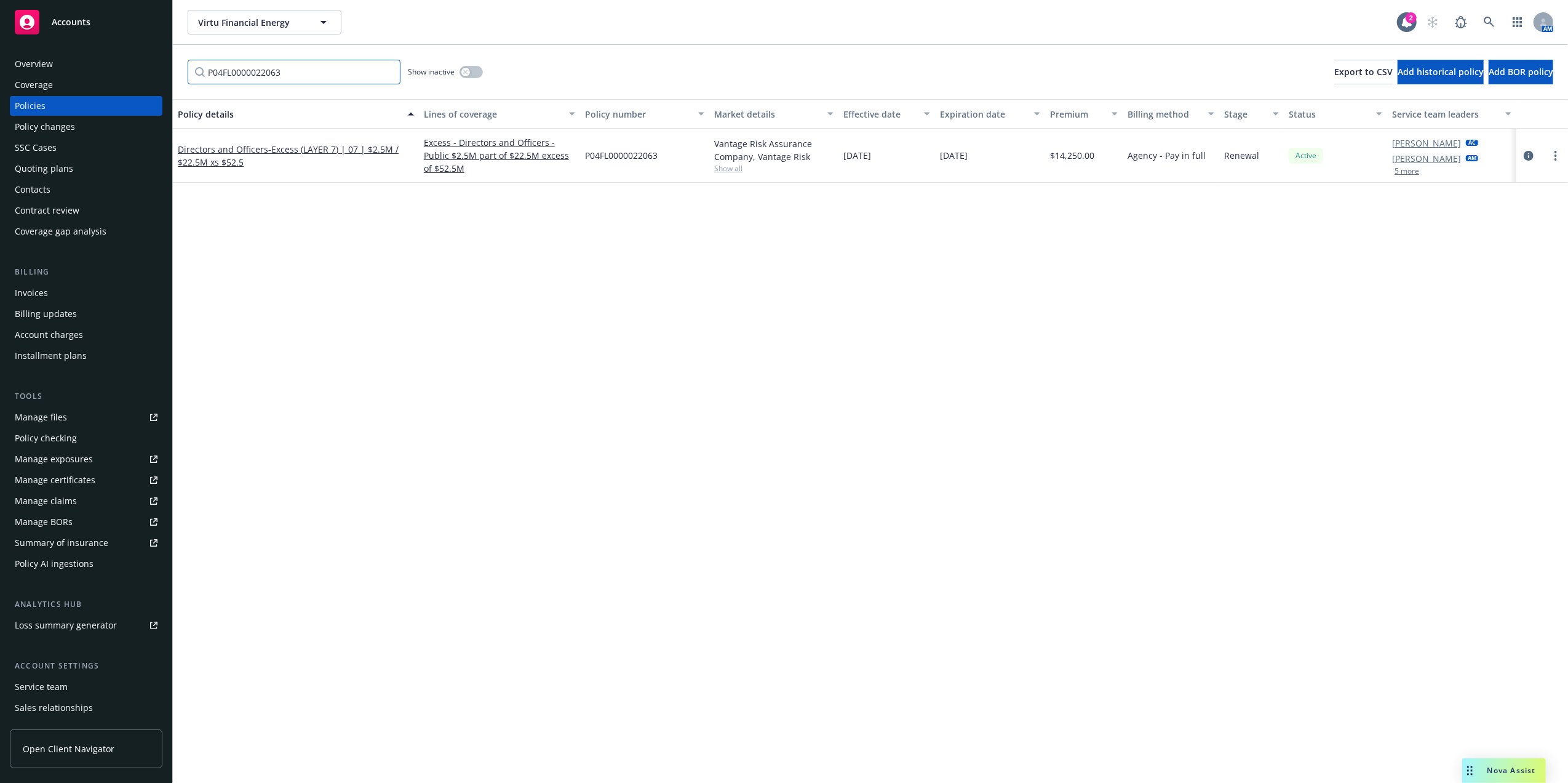
click at [328, 74] on input "P04FL0000022063" at bounding box center [294, 72] width 213 height 24
paste input "DOC0186038602"
click at [316, 72] on input "DOC0186038602" at bounding box center [294, 72] width 213 height 24
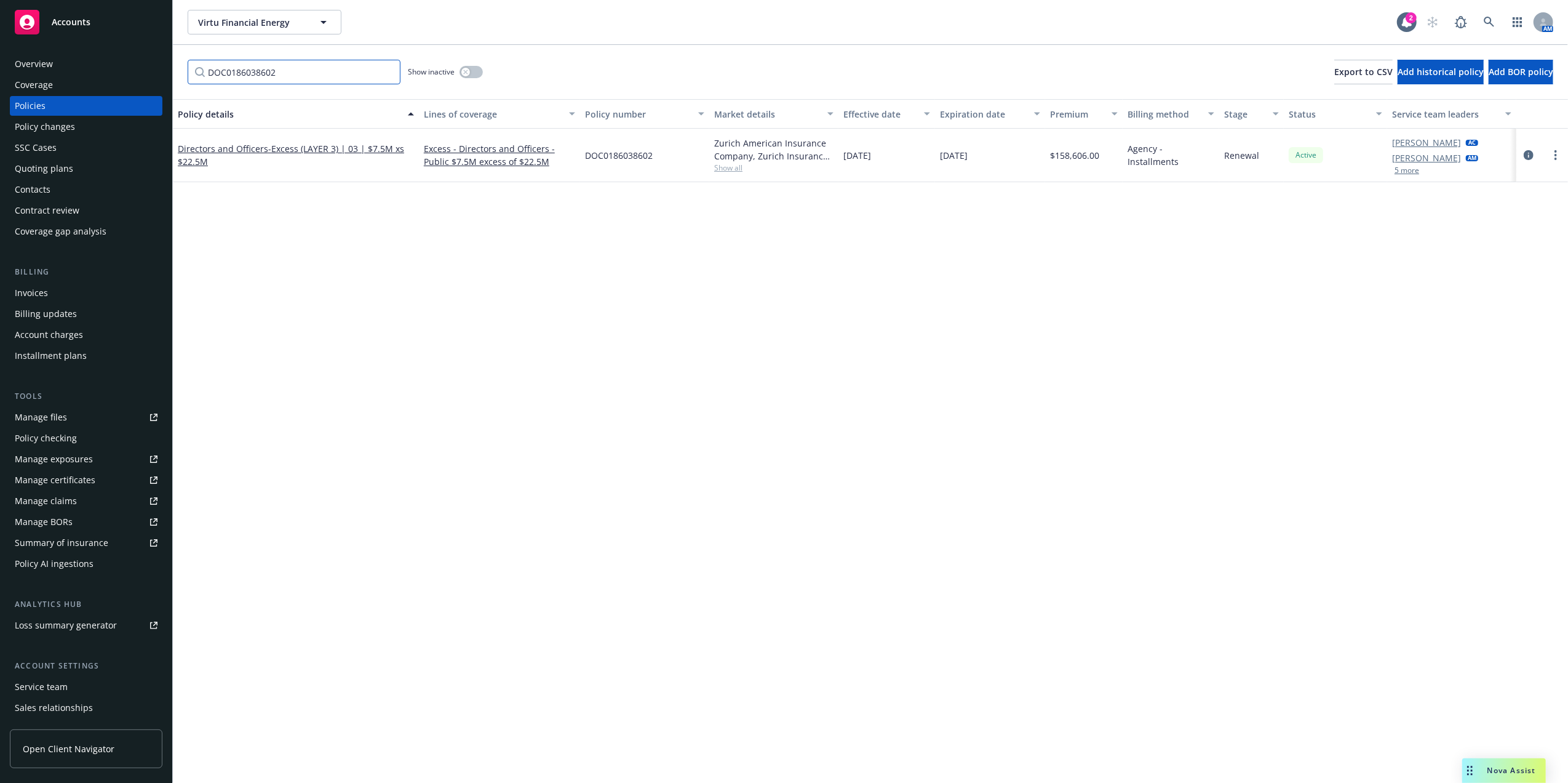
paste input "FRL-G-X-ML-00010305-03"
click at [335, 76] on input "FRL-G-X-ML-00010305-03" at bounding box center [294, 72] width 213 height 24
paste input "57 DA 0665190-25"
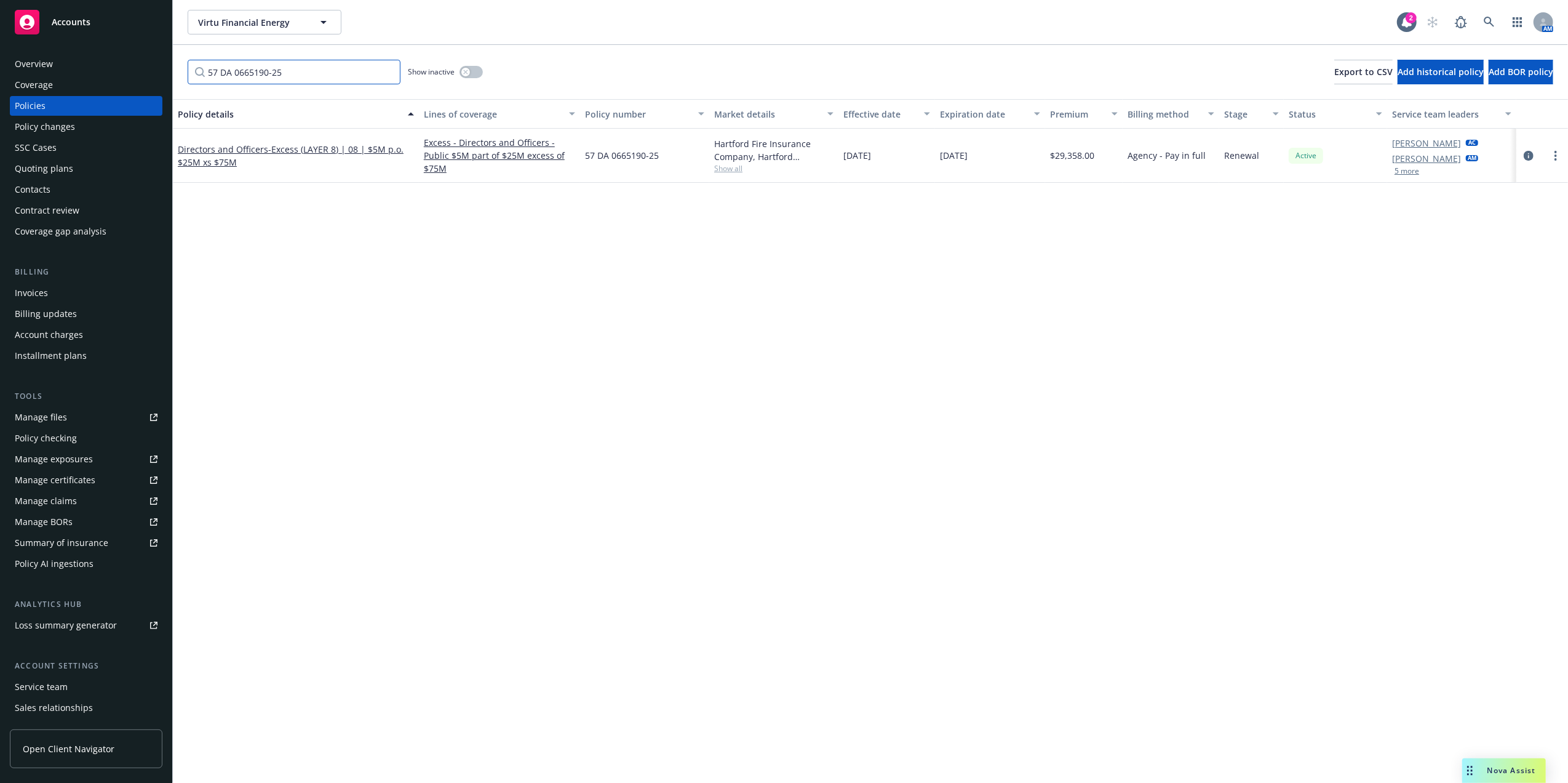
drag, startPoint x: 312, startPoint y: 69, endPoint x: -76, endPoint y: 69, distance: 388.0
click at [0, 69] on html "Accounts Overview Coverage Policies Policy changes SSC Cases Quoting plans Cont…" at bounding box center [784, 391] width 1568 height 783
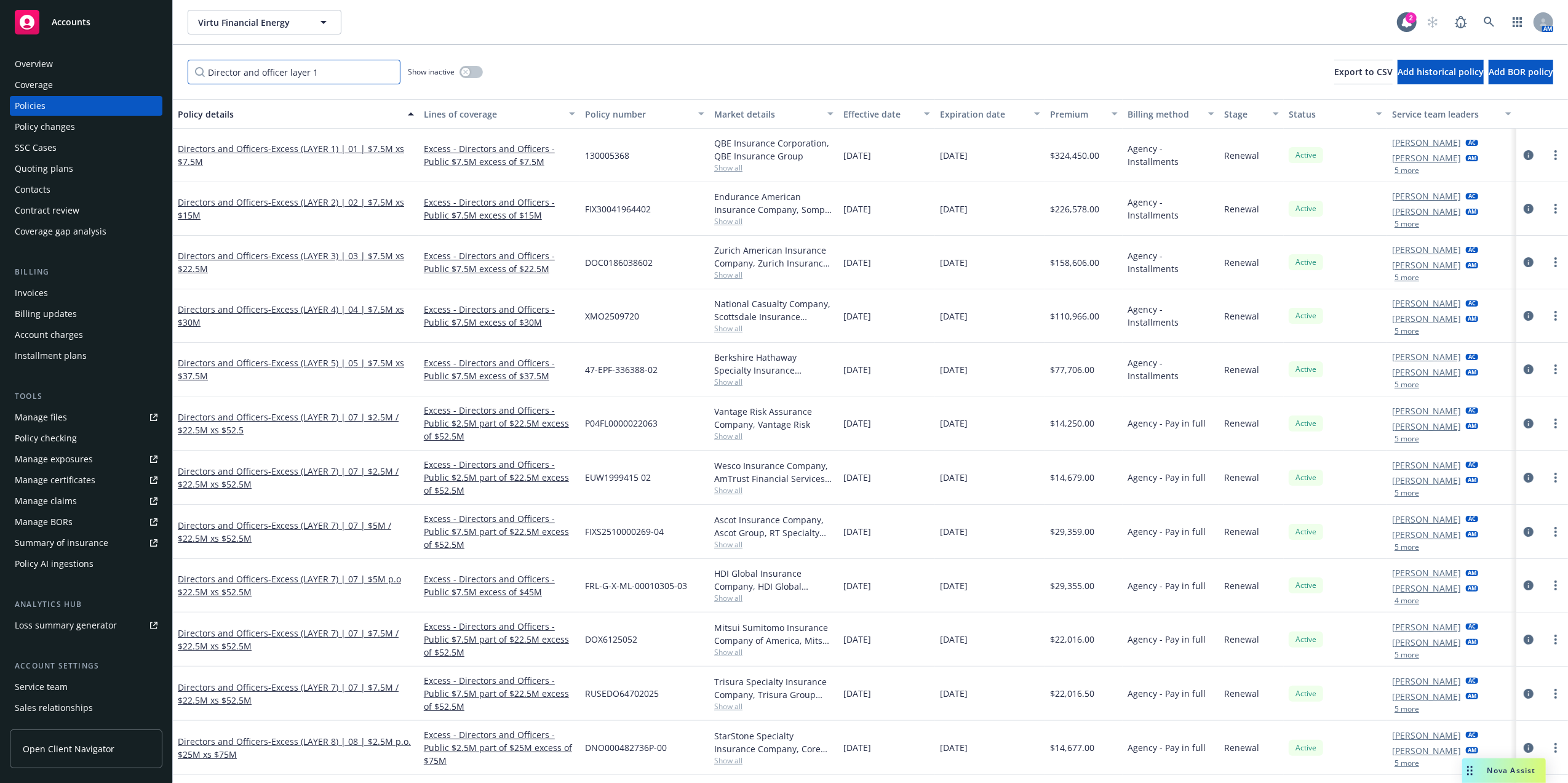
type input "Director and officer layer 1"
click at [720, 495] on span "Show all" at bounding box center [774, 490] width 119 height 10
